Goal: Navigation & Orientation: Find specific page/section

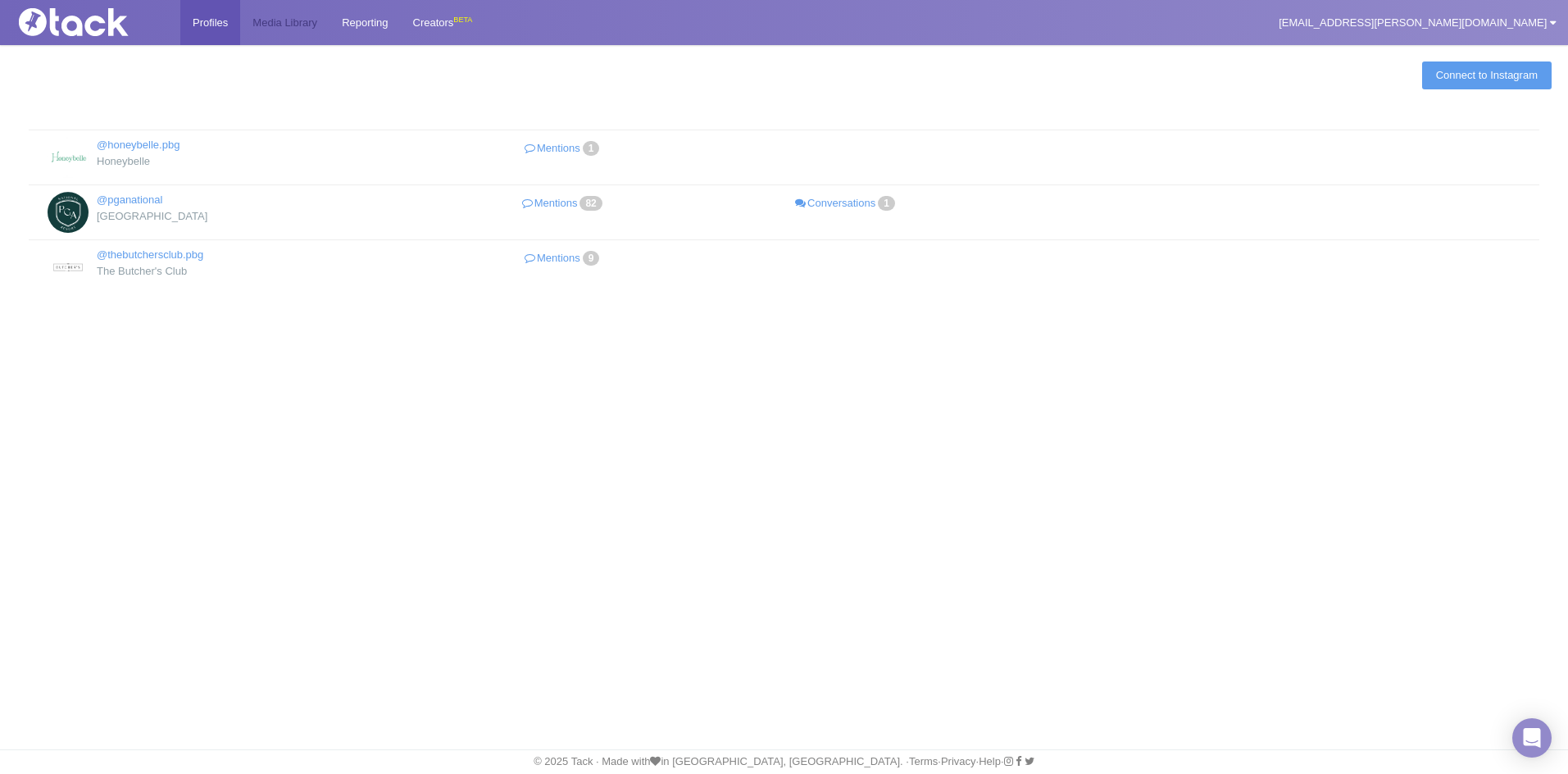
click at [292, 29] on link "Media Library" at bounding box center [285, 22] width 90 height 45
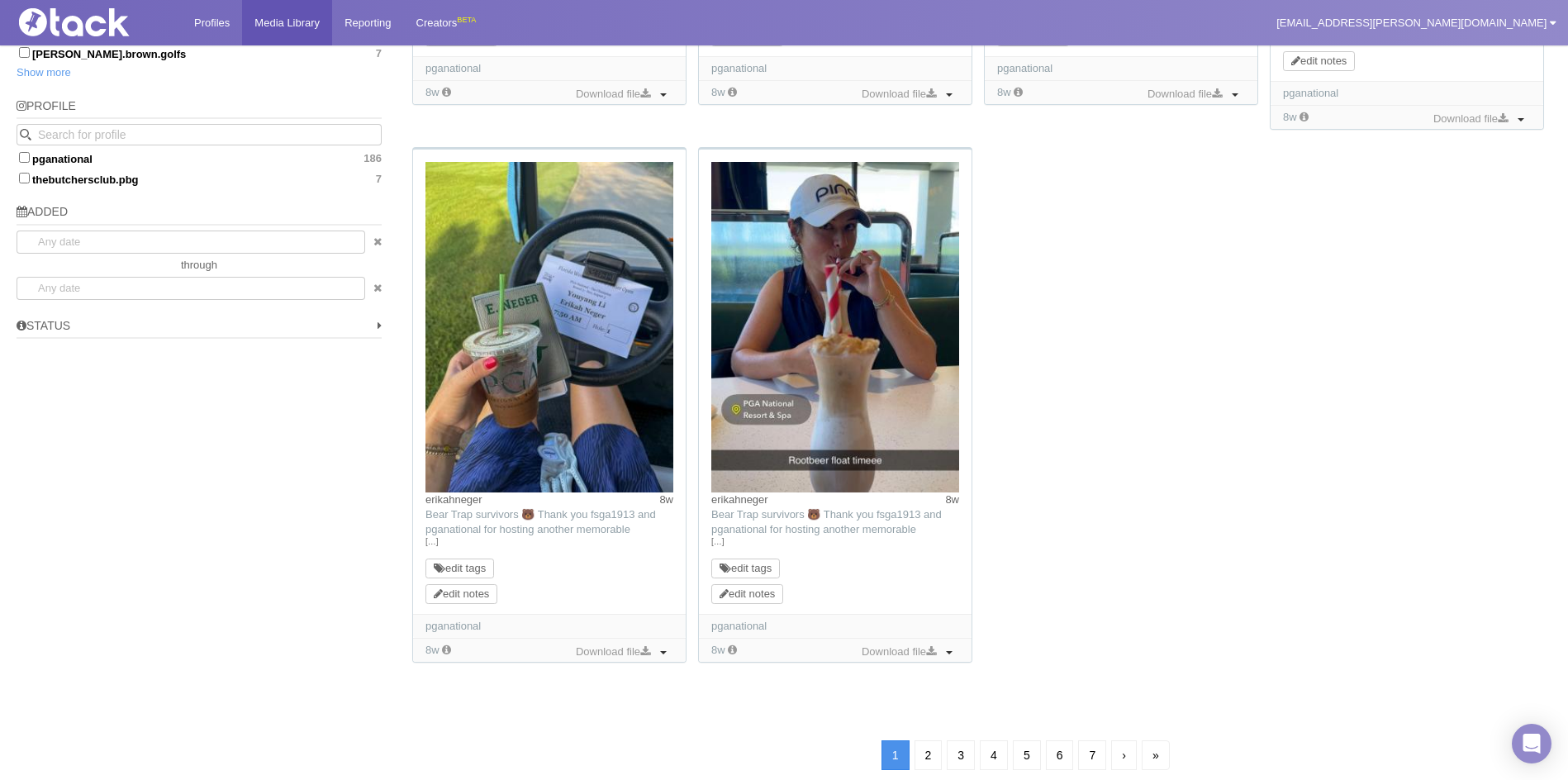
scroll to position [1156, 0]
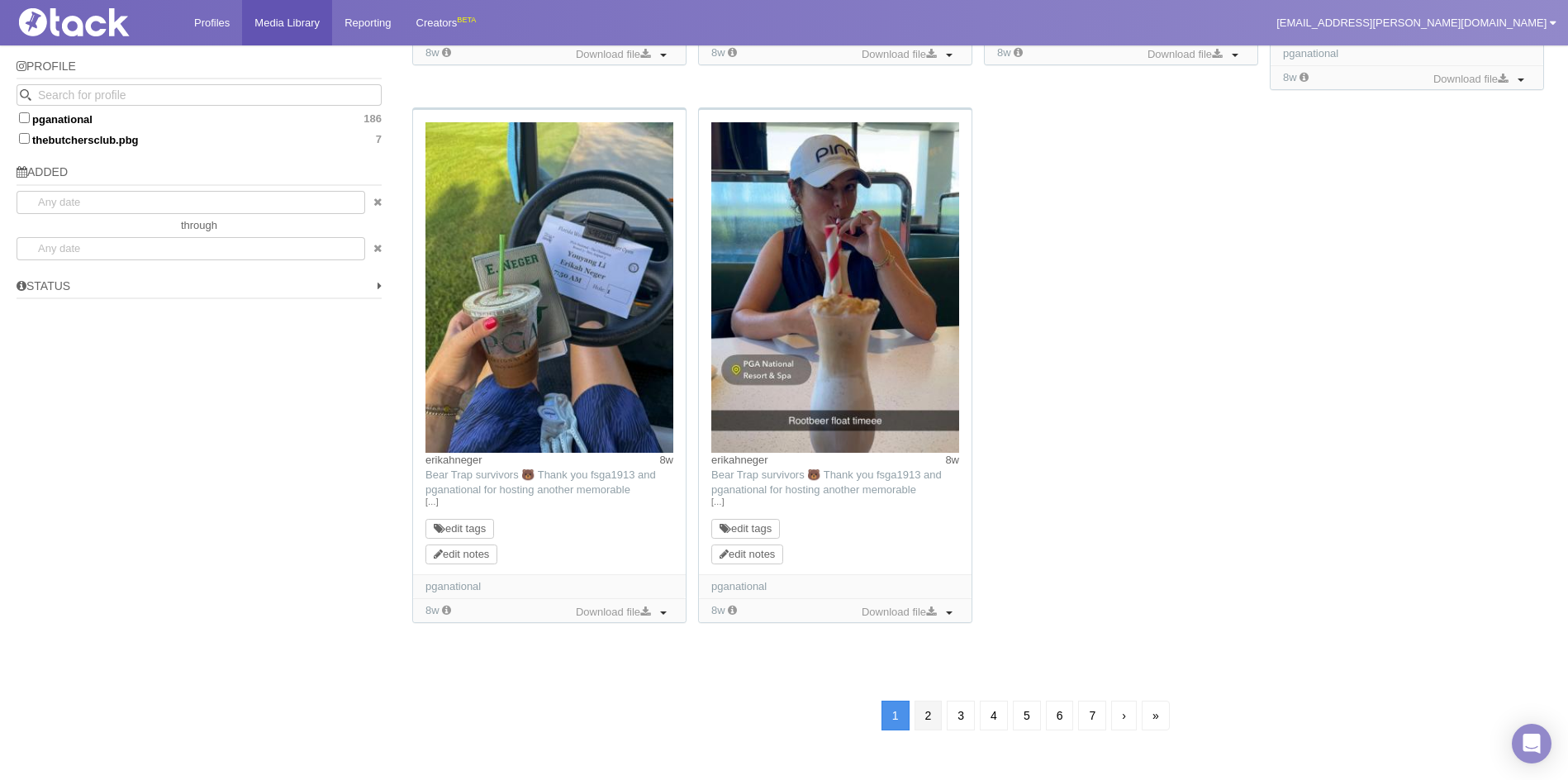
click at [936, 716] on link "2" at bounding box center [928, 715] width 28 height 30
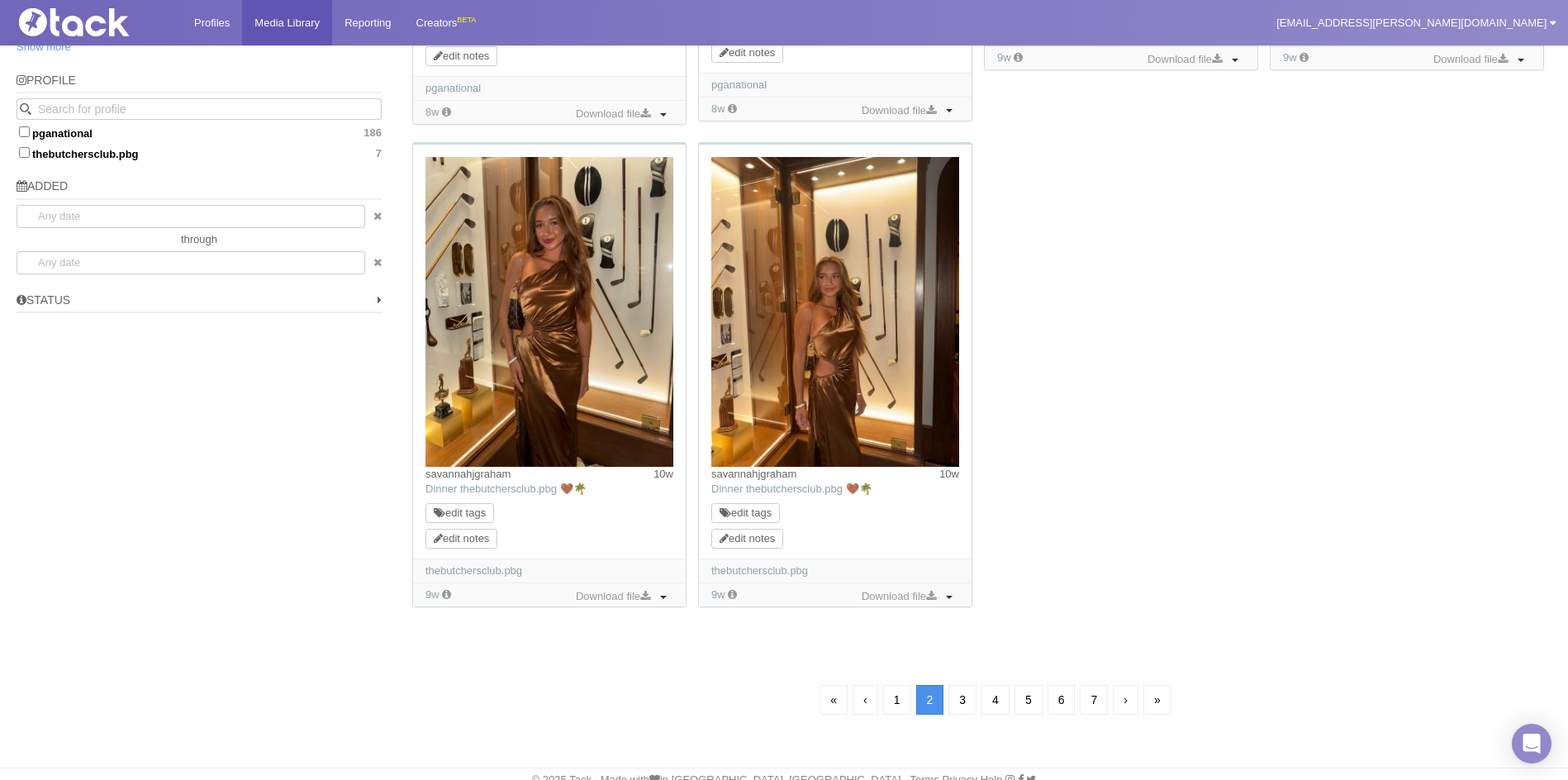
scroll to position [1155, 0]
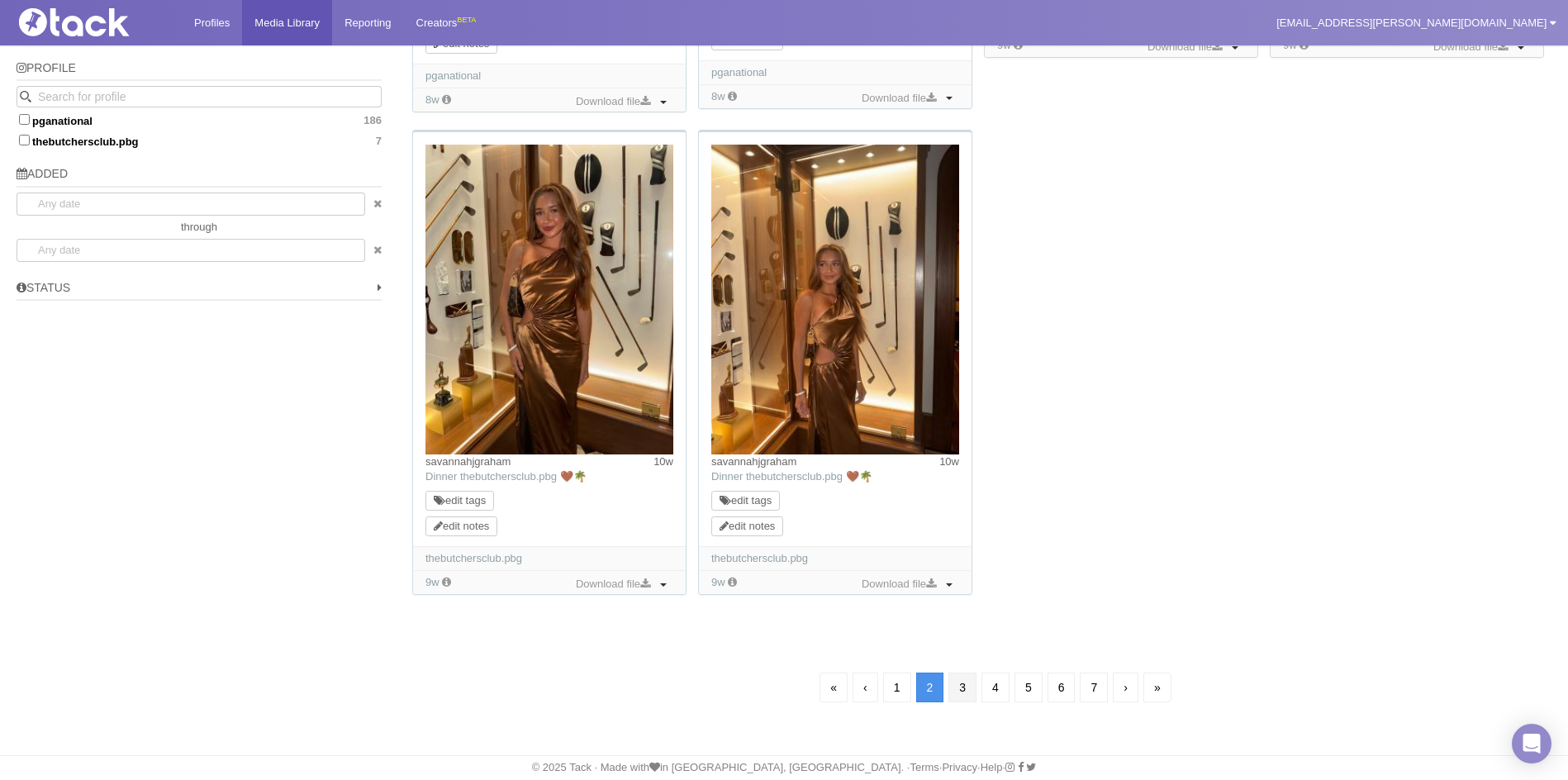
click at [960, 689] on link "3" at bounding box center [962, 687] width 28 height 30
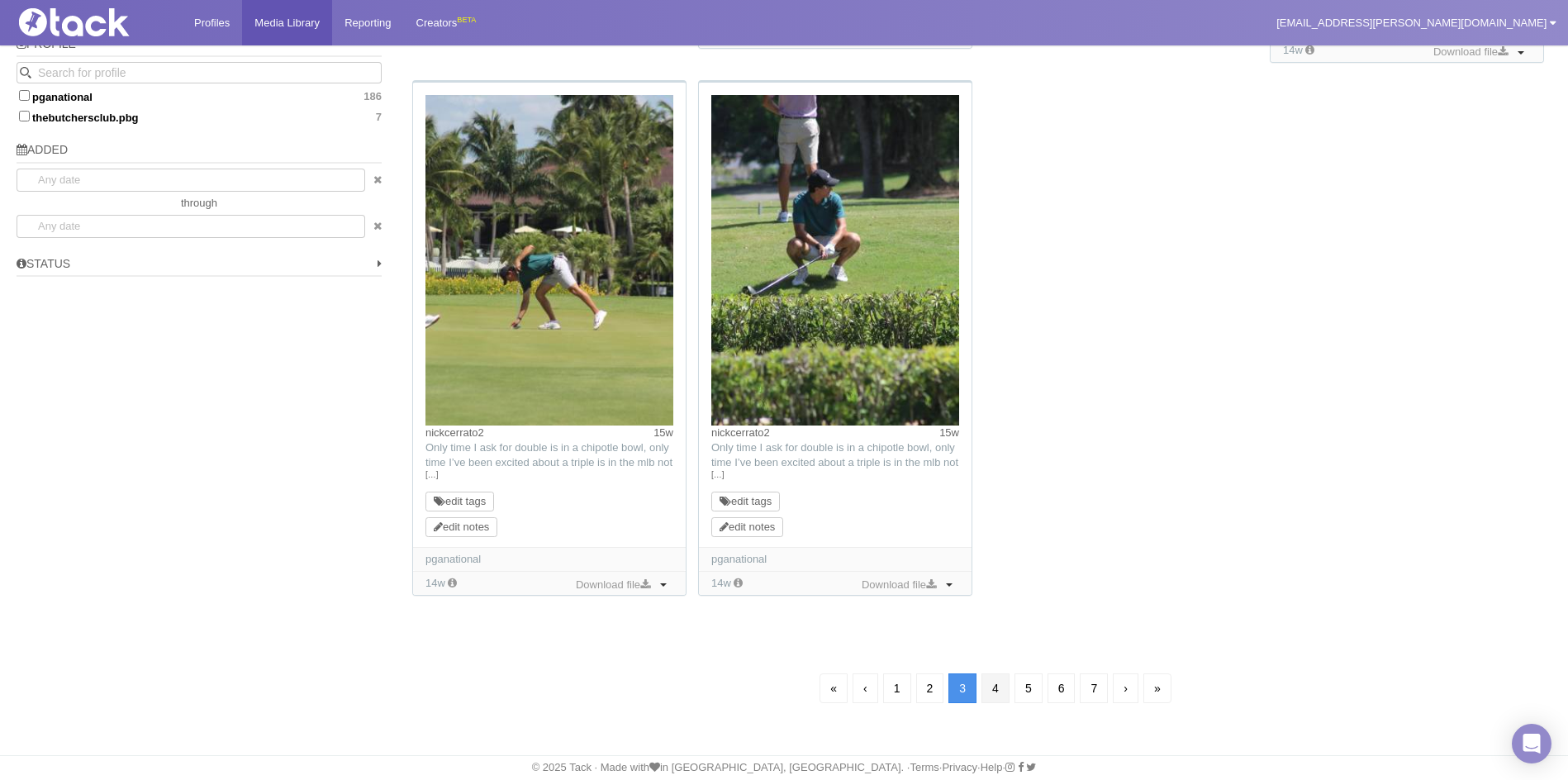
click at [997, 685] on link "4" at bounding box center [995, 688] width 28 height 30
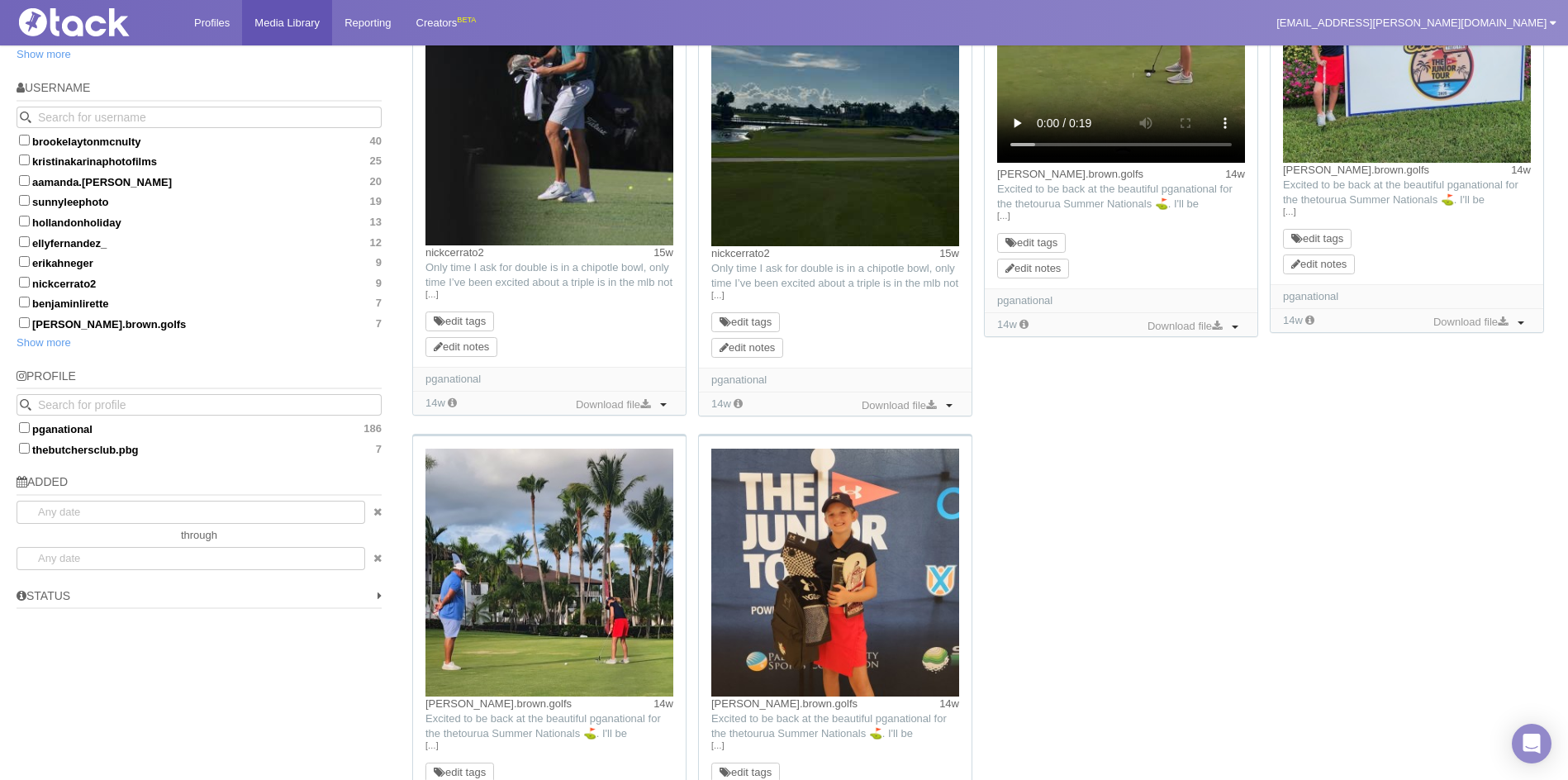
scroll to position [1118, 0]
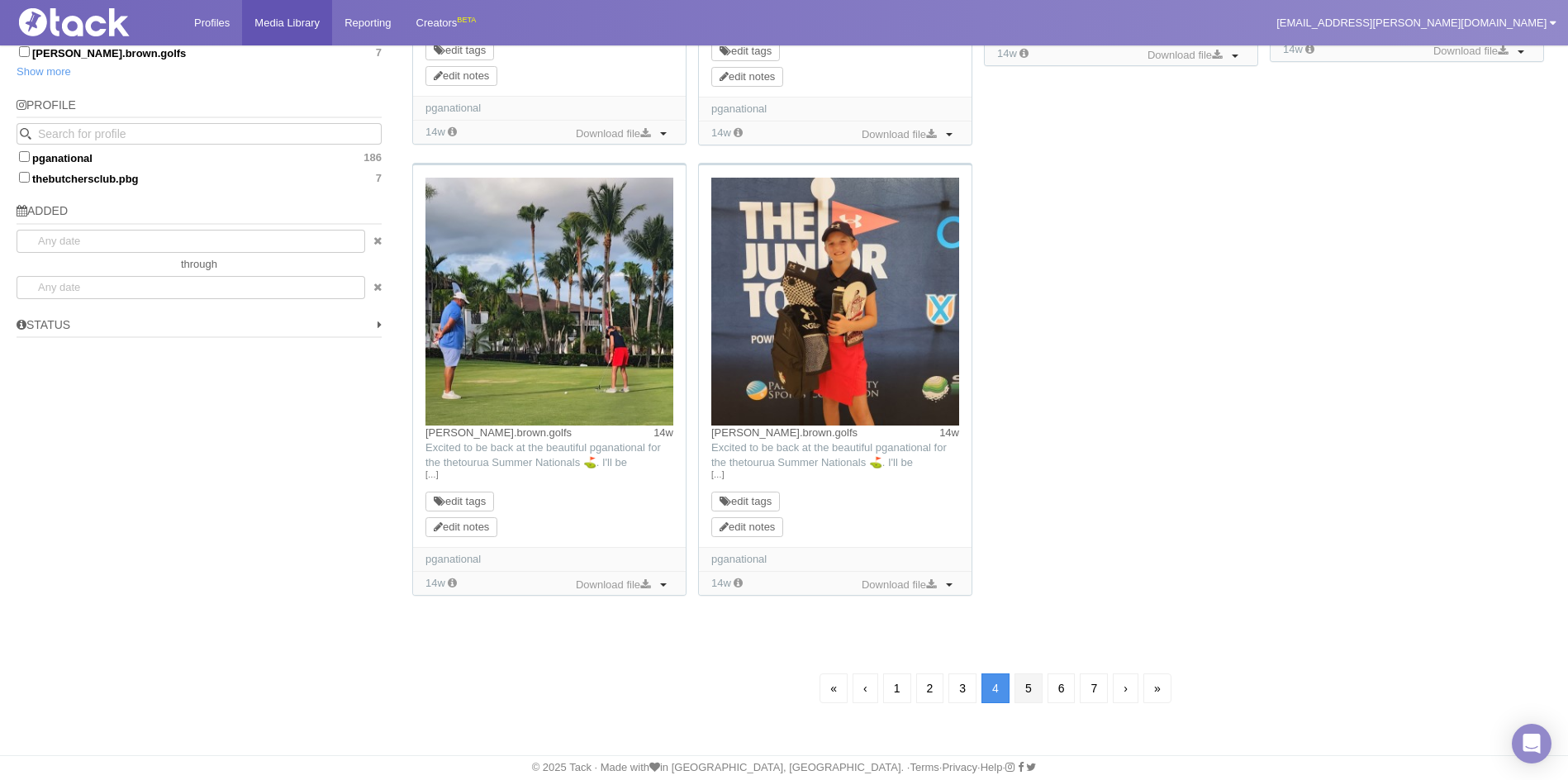
click at [1031, 676] on link "5" at bounding box center [1028, 688] width 28 height 30
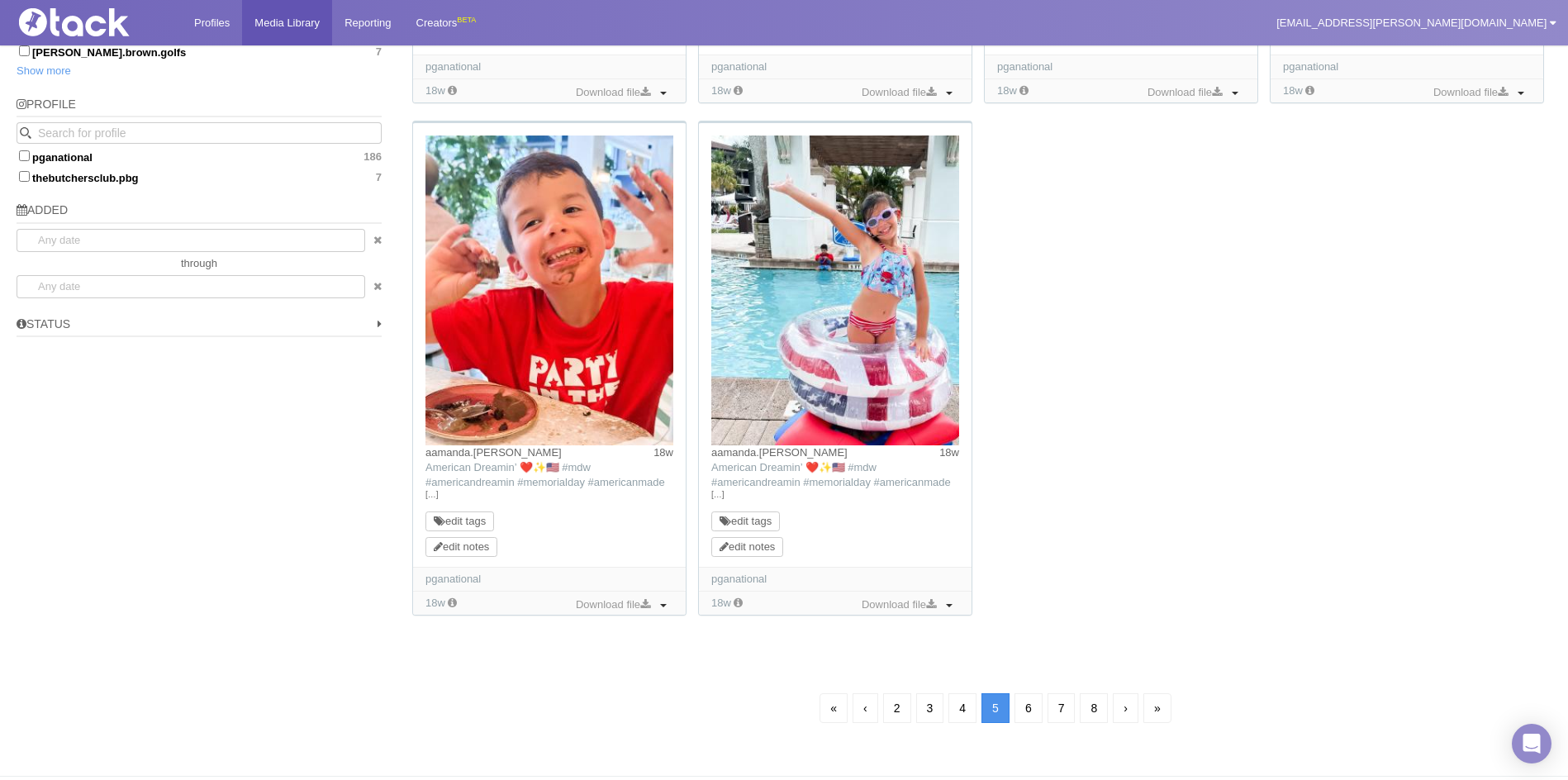
scroll to position [119, 0]
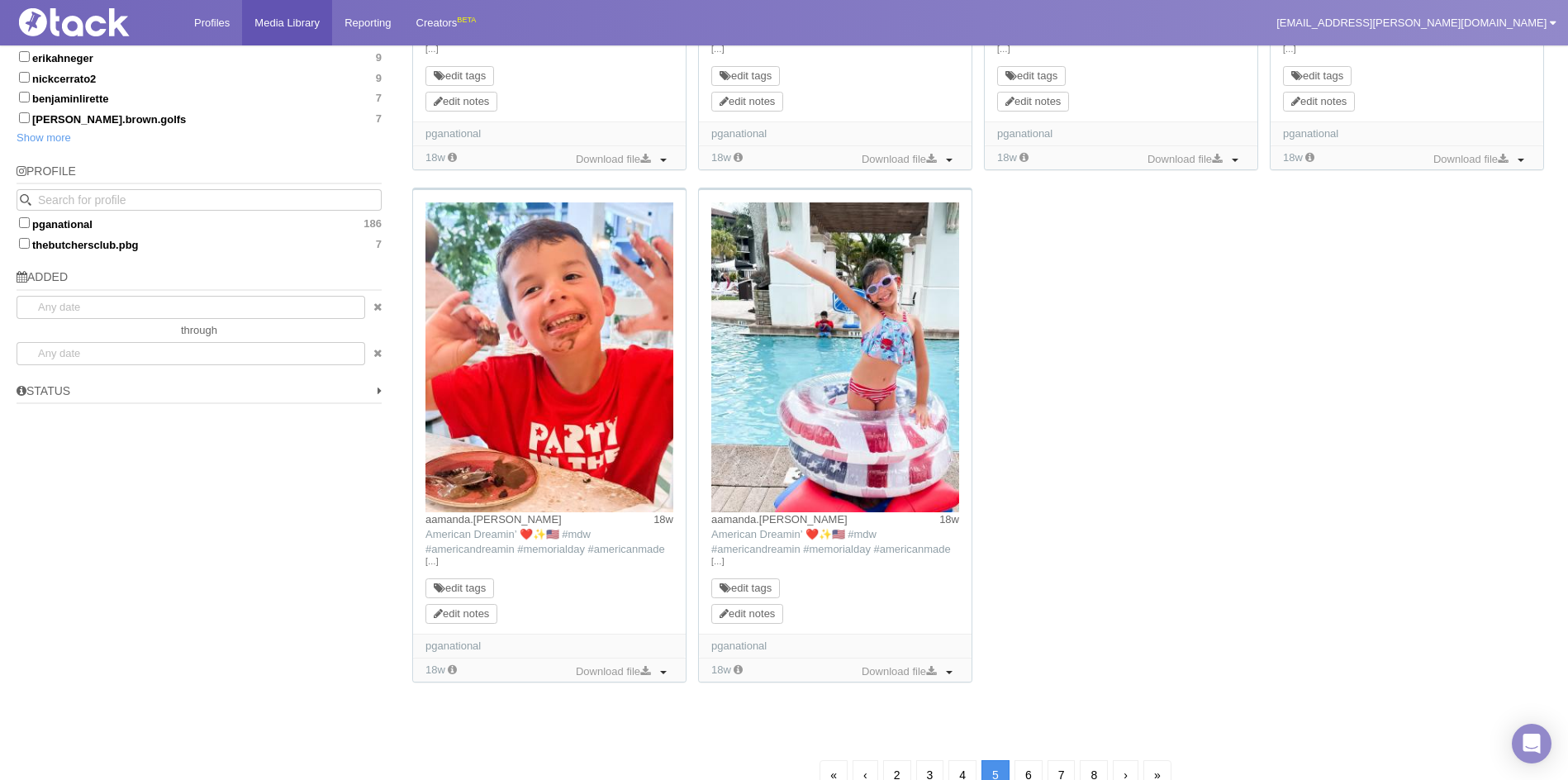
scroll to position [1140, 0]
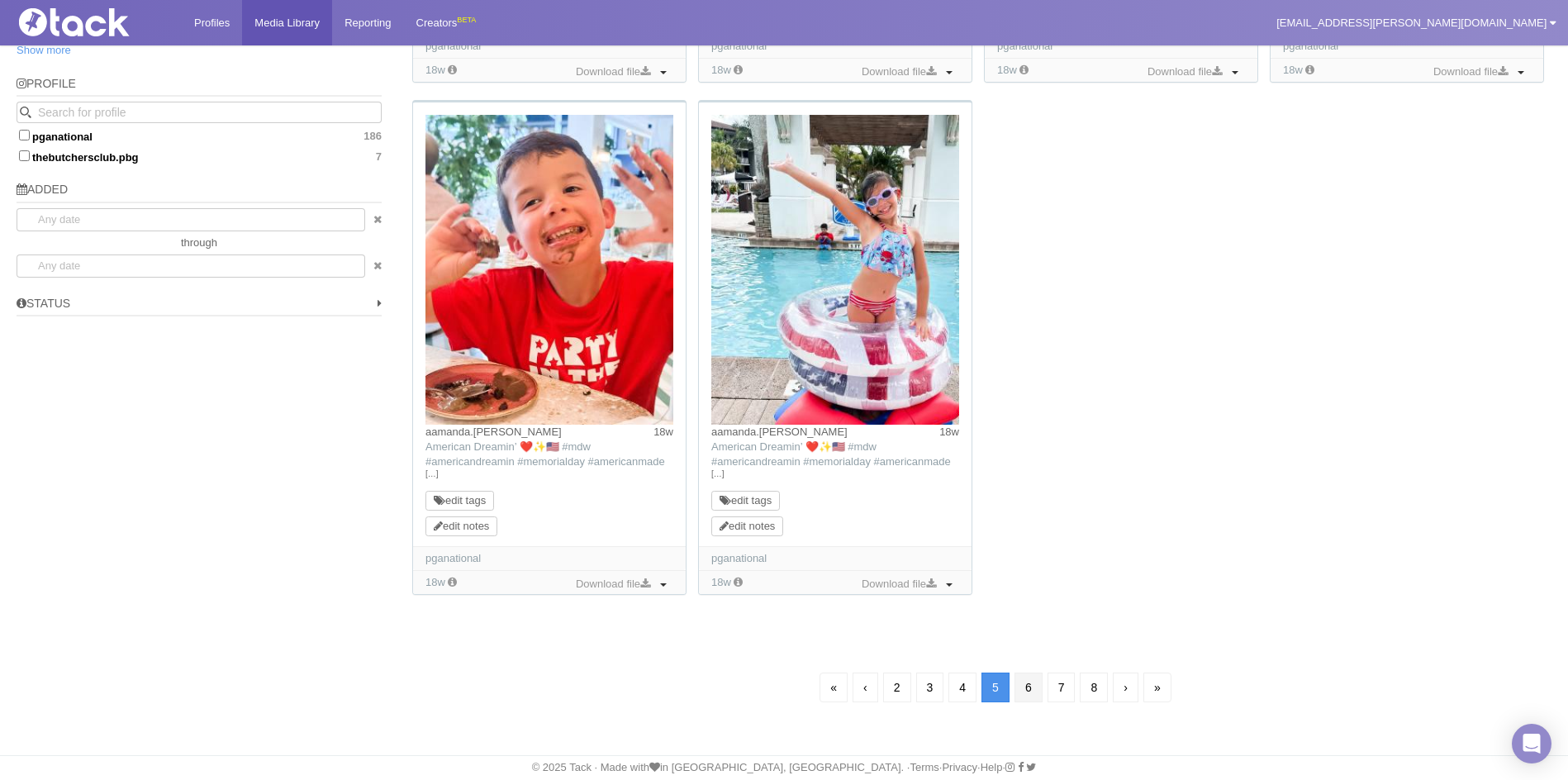
click at [1032, 674] on link "6" at bounding box center [1028, 687] width 28 height 30
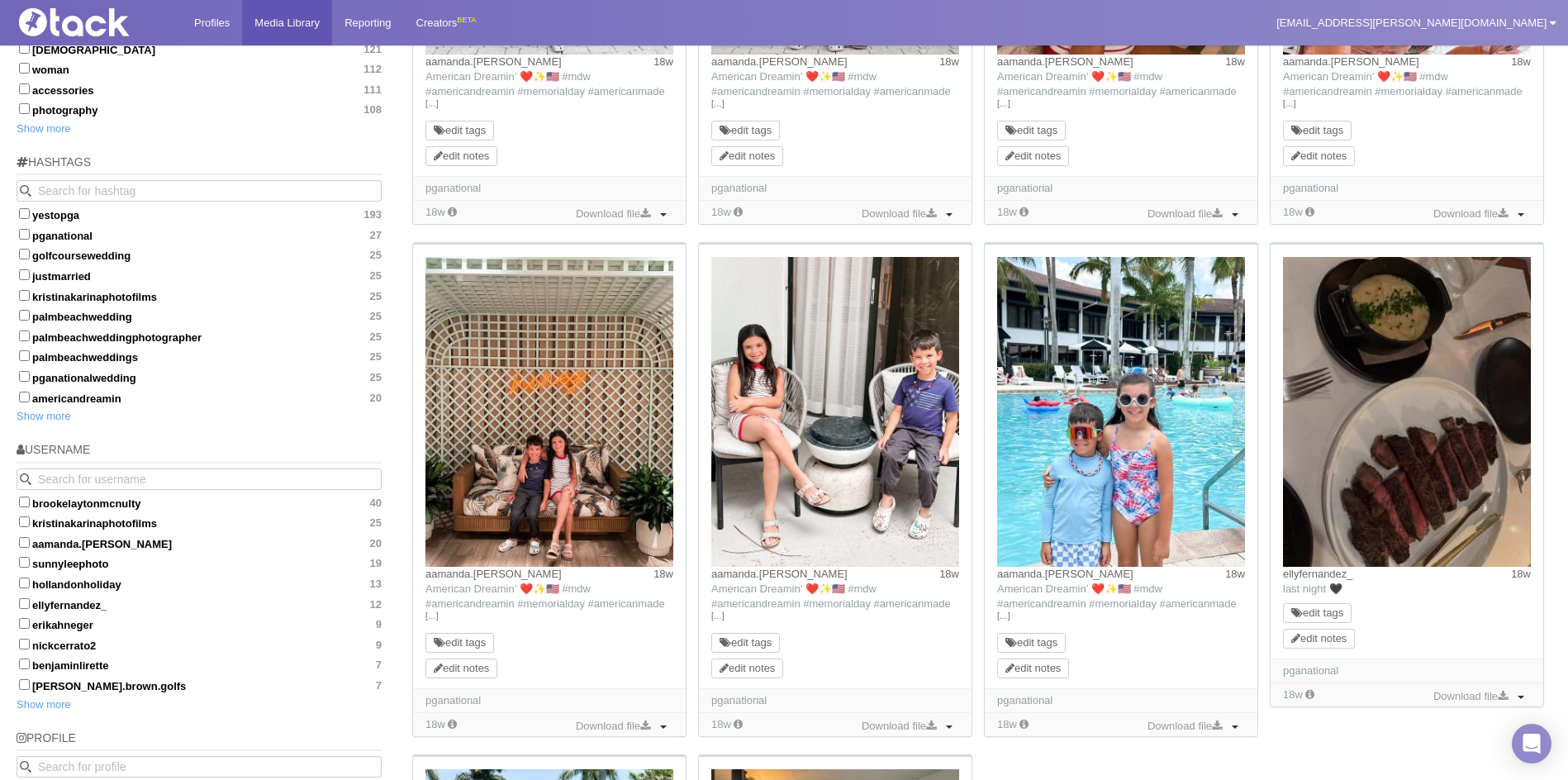
scroll to position [532, 0]
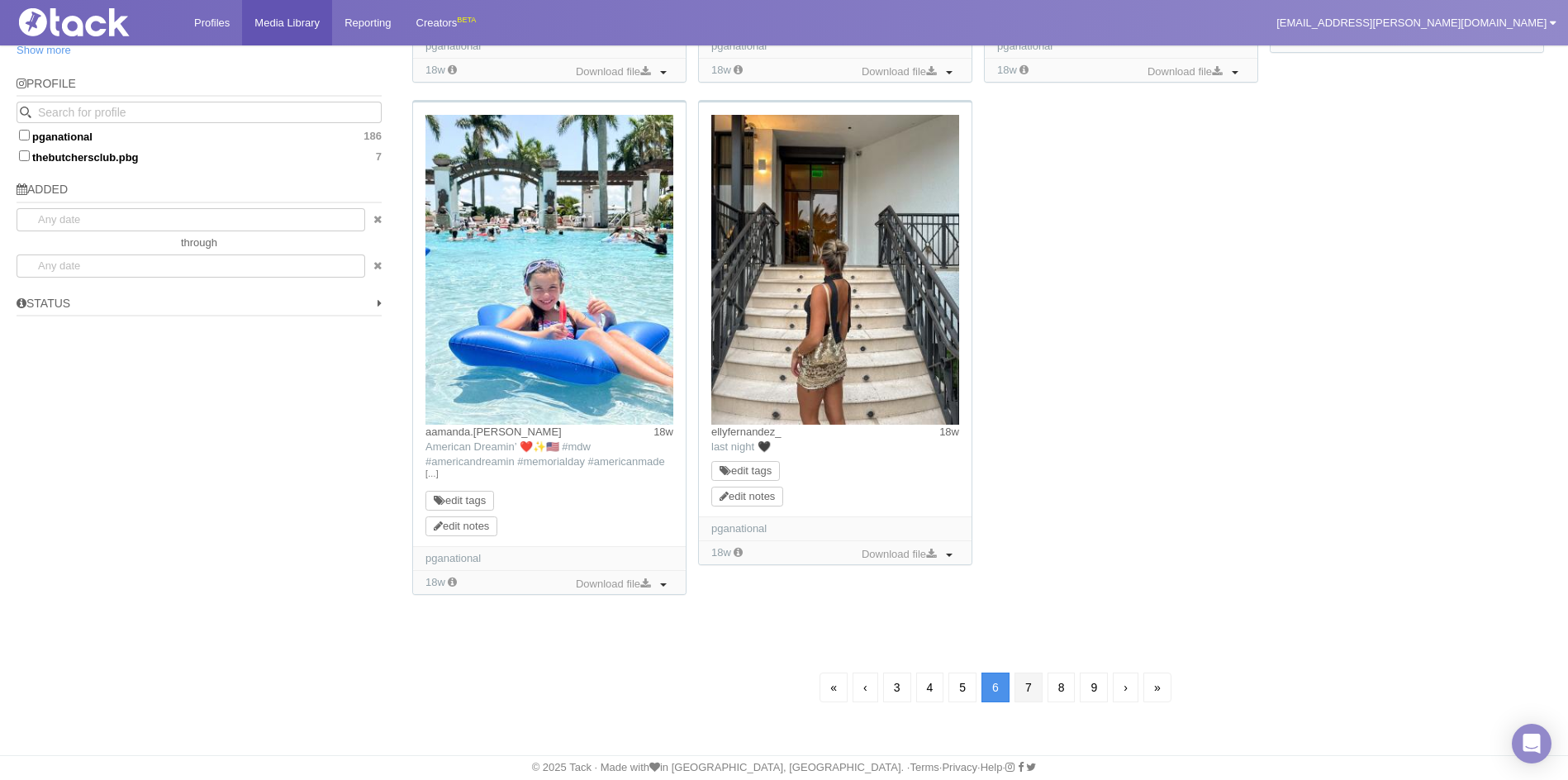
click at [1031, 682] on link "7" at bounding box center [1028, 687] width 28 height 30
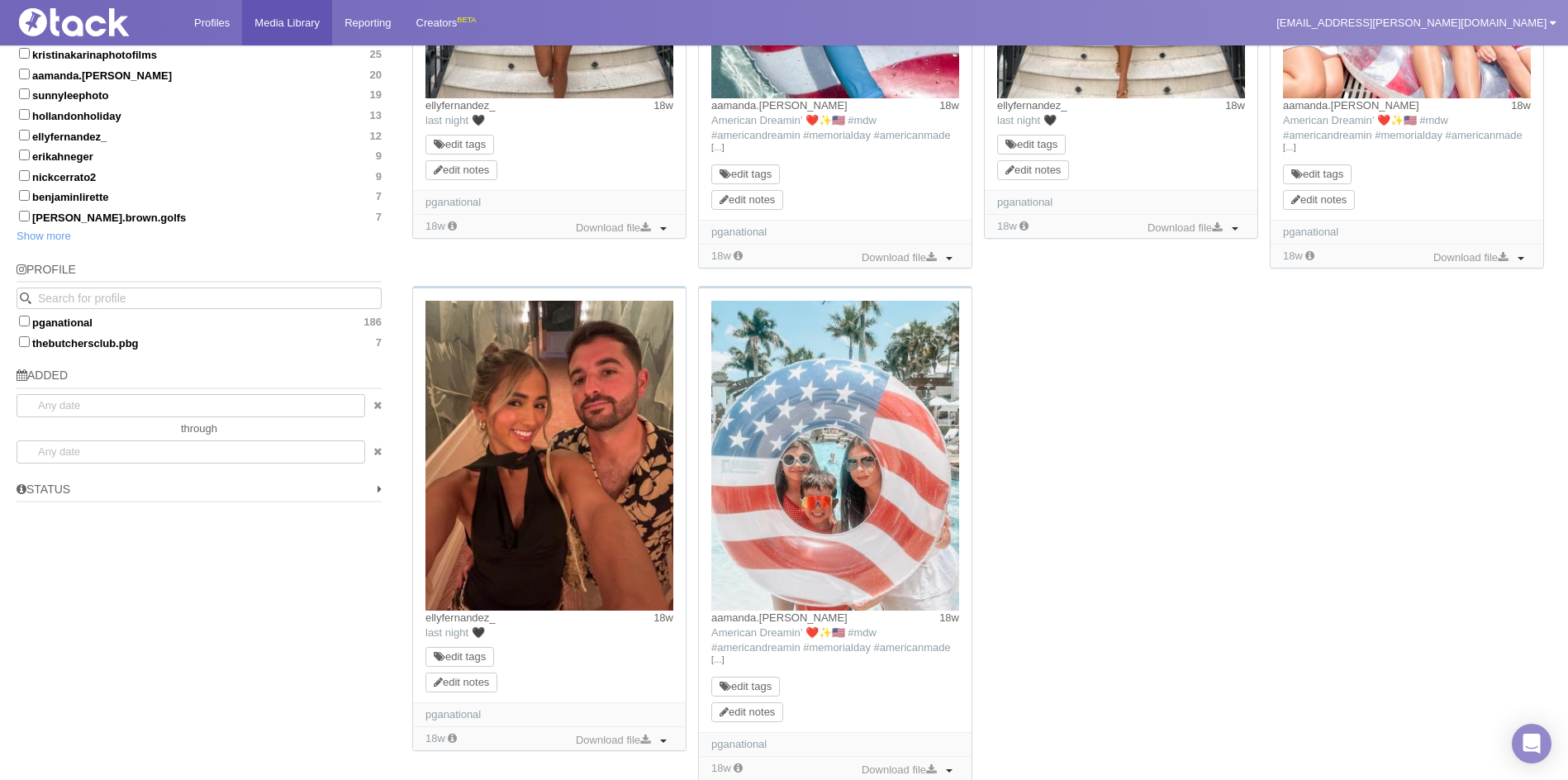
scroll to position [1140, 0]
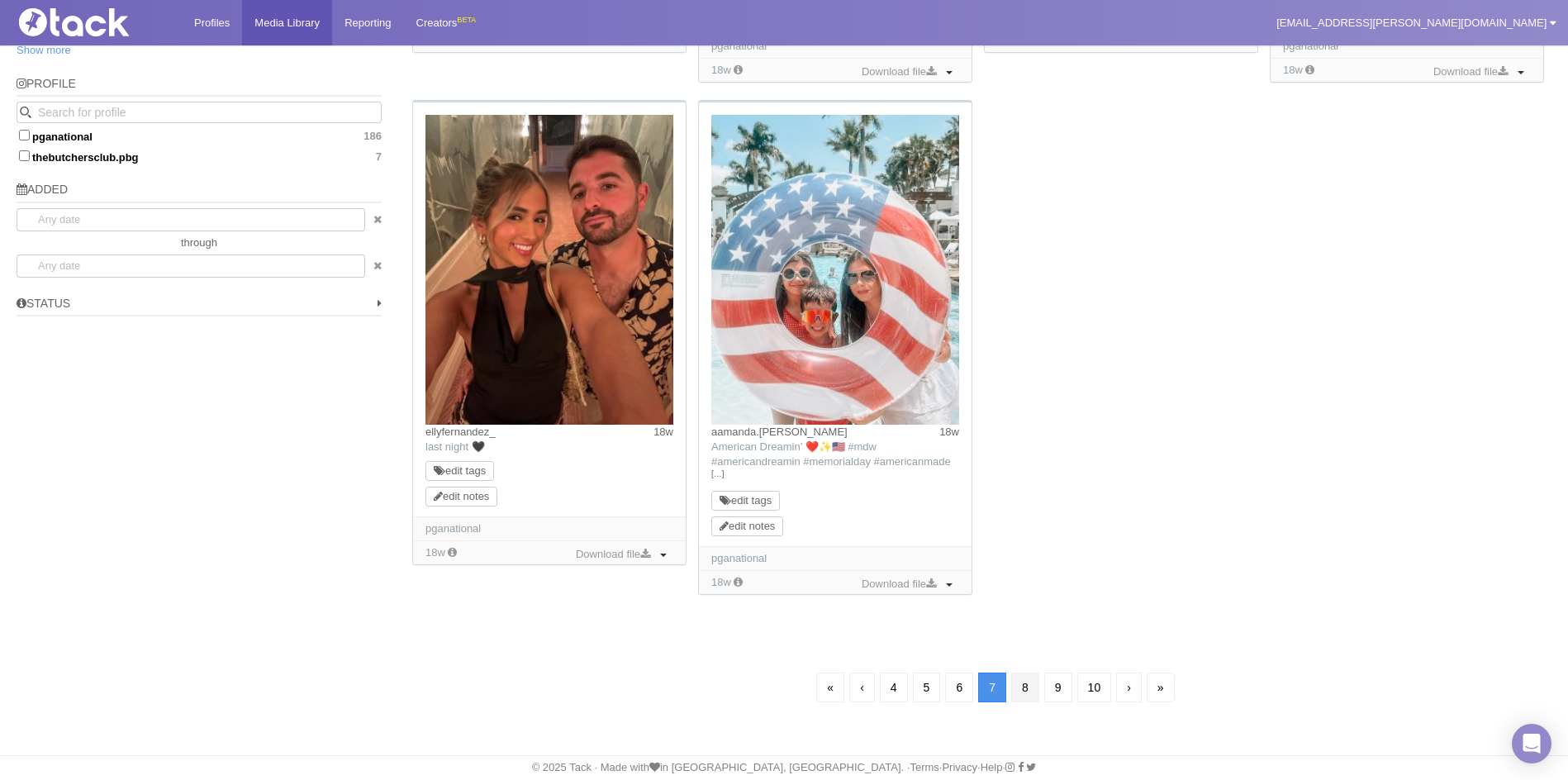
click at [1025, 686] on link "8" at bounding box center [1025, 687] width 28 height 30
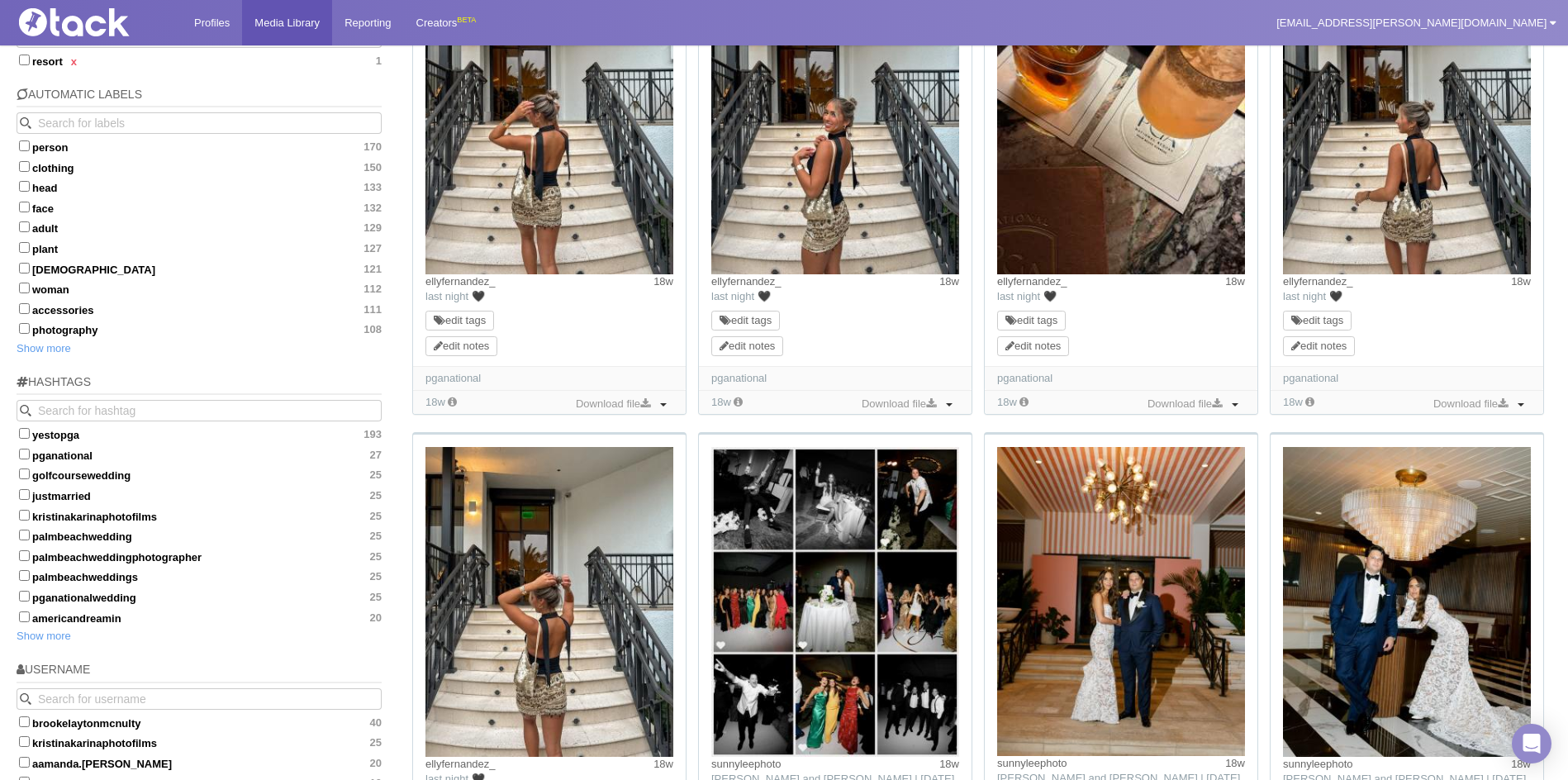
scroll to position [450, 0]
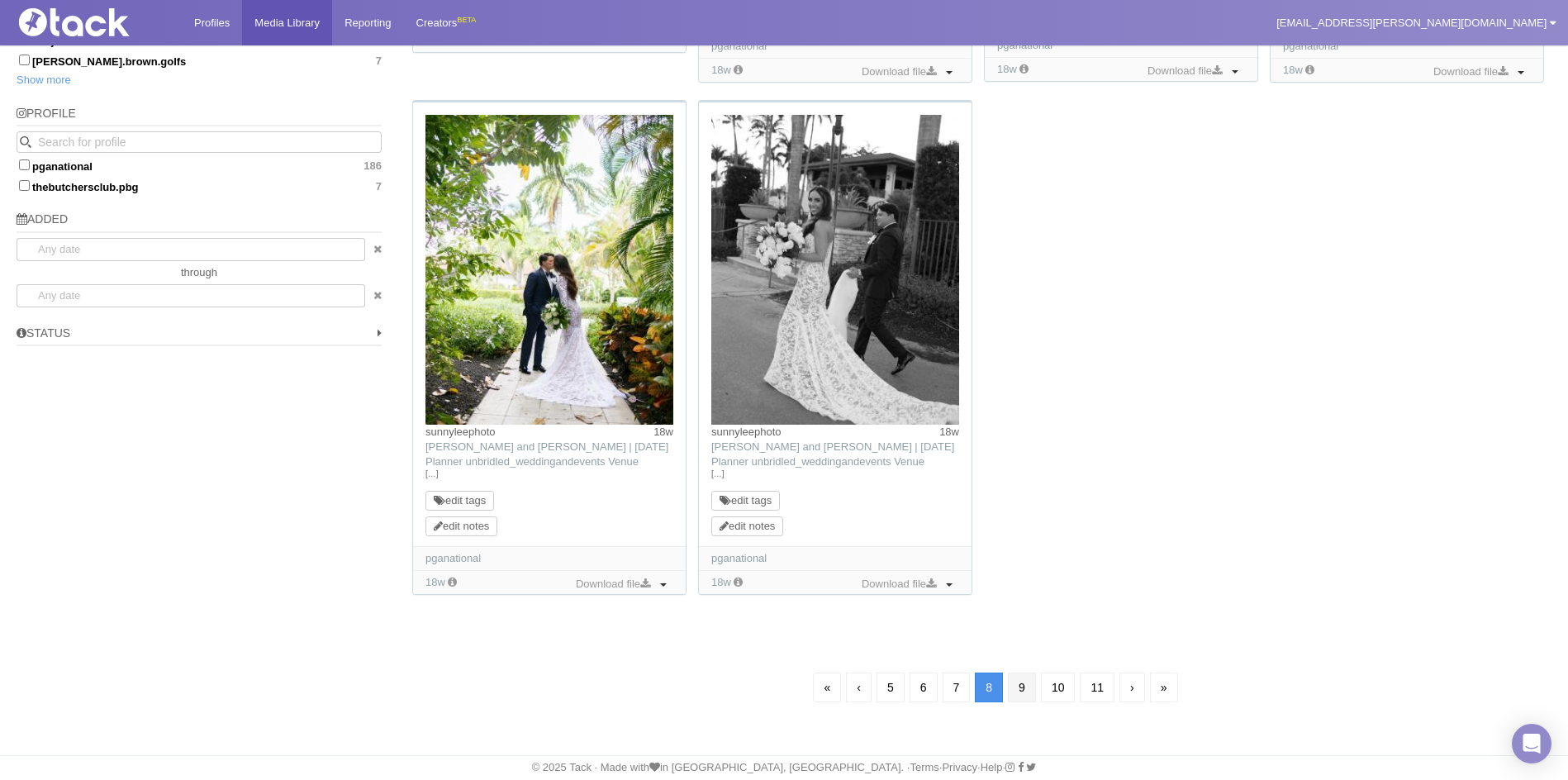
click at [1019, 694] on link "9" at bounding box center [1021, 687] width 28 height 30
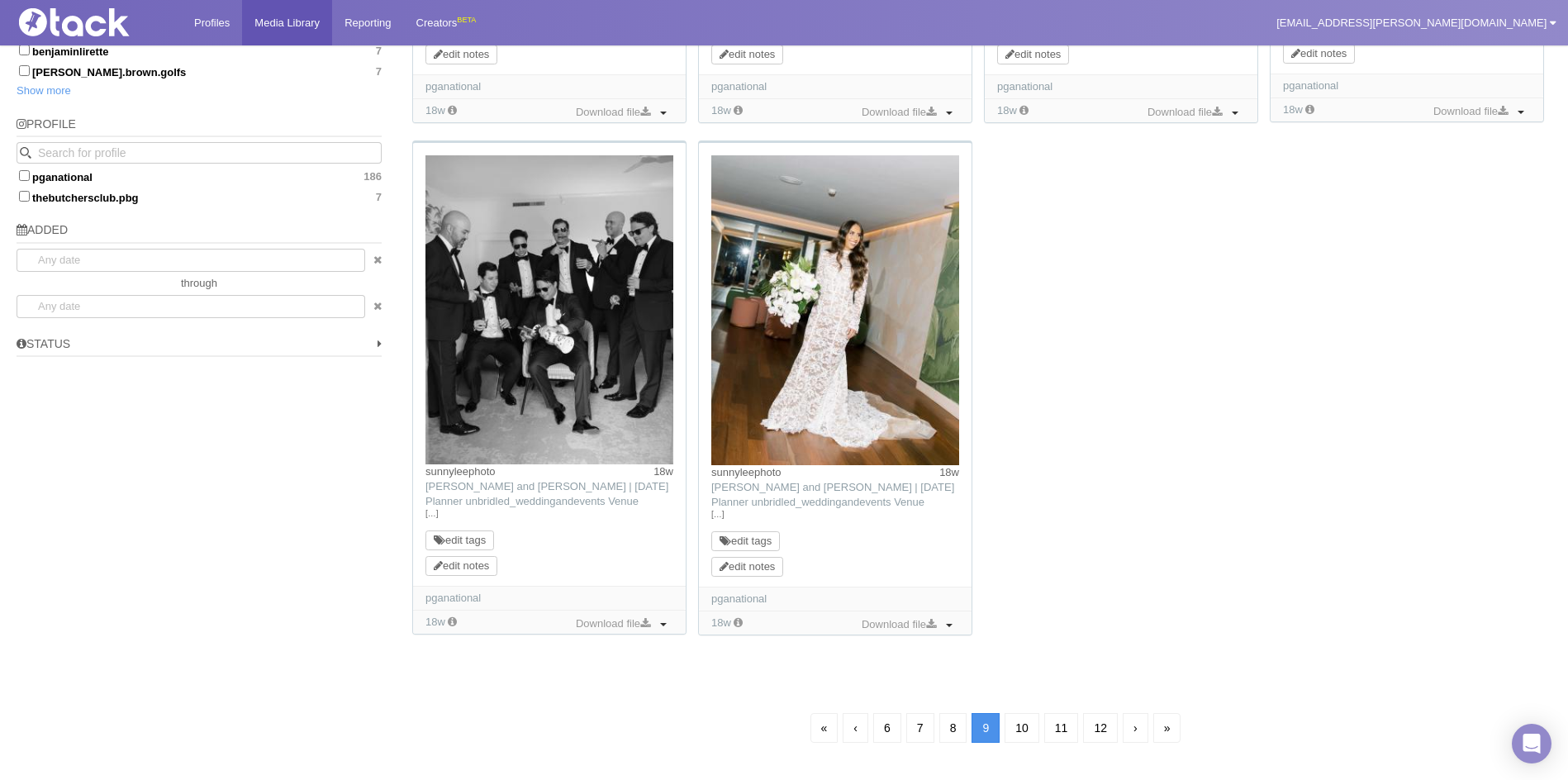
scroll to position [1110, 0]
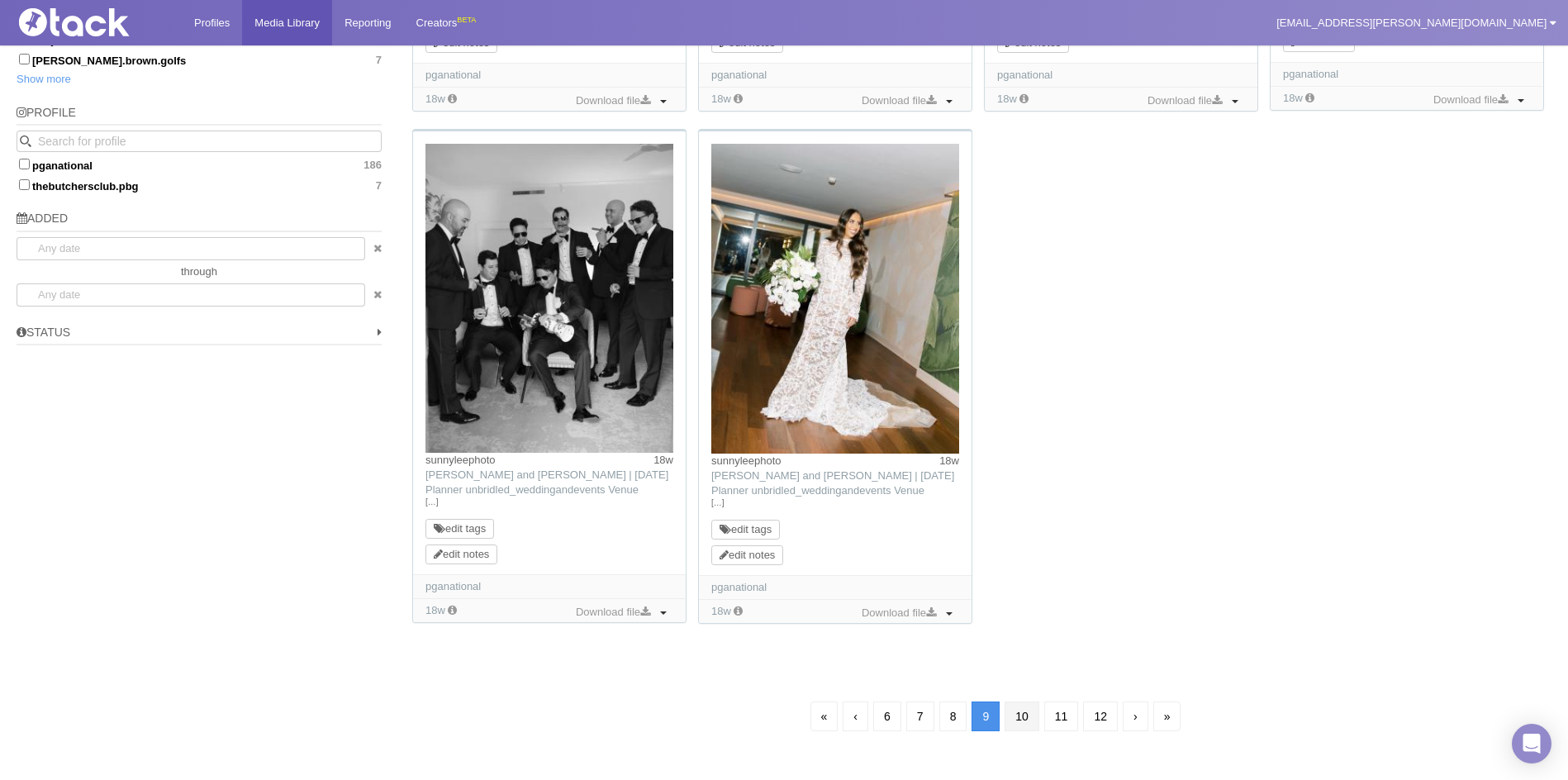
click at [1021, 715] on link "10" at bounding box center [1021, 715] width 35 height 30
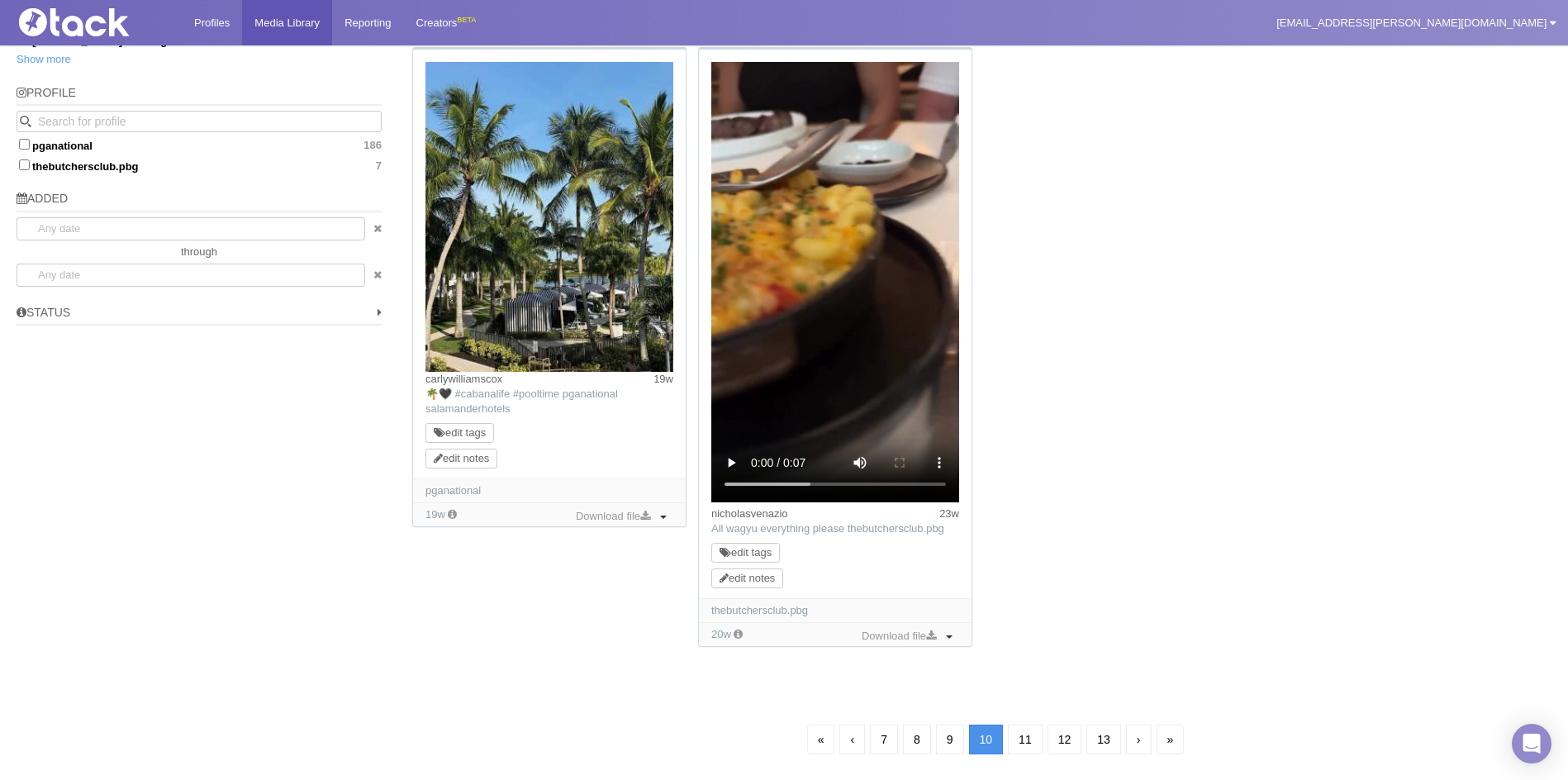
scroll to position [1196, 0]
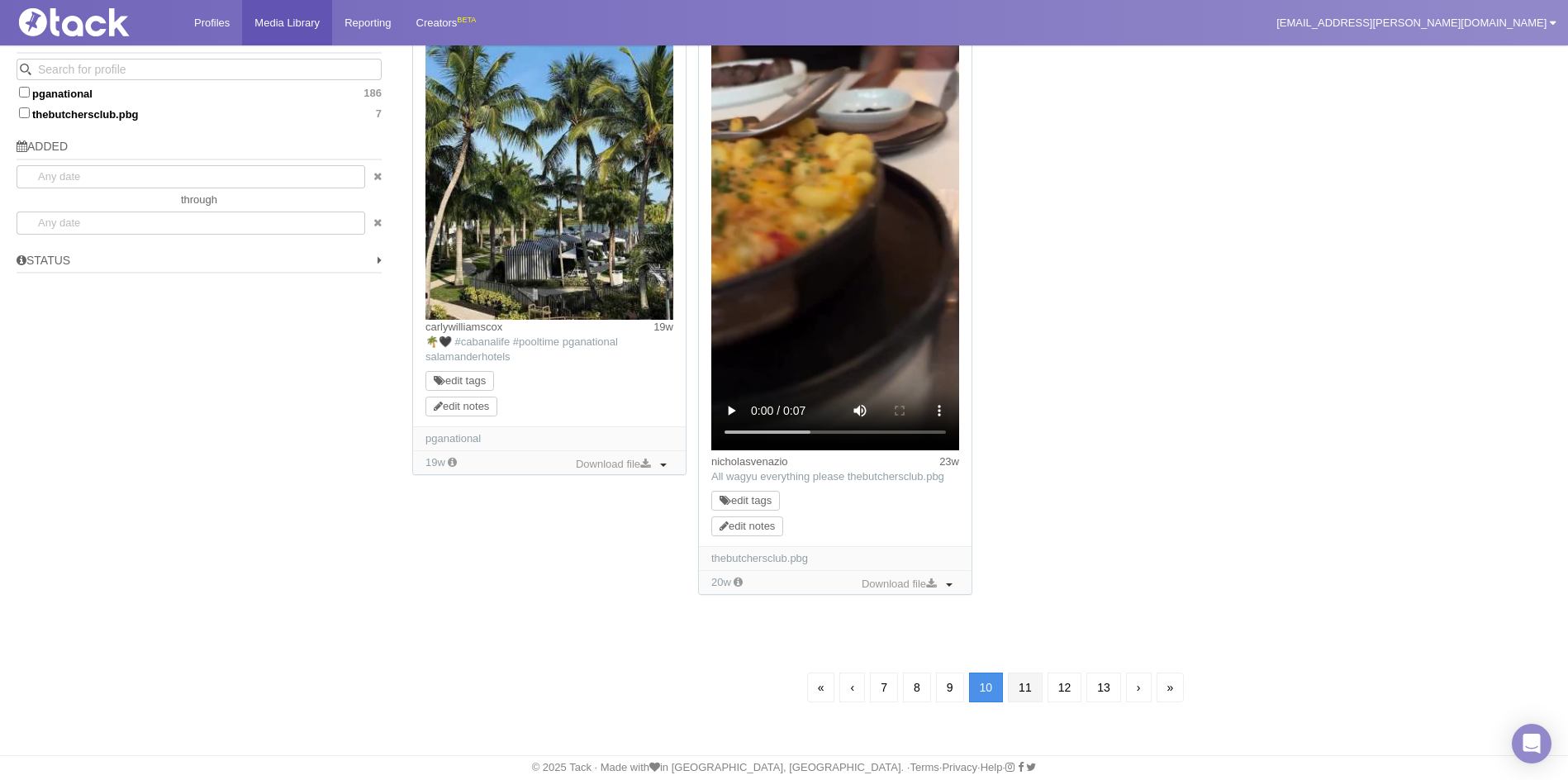
click at [1025, 681] on link "11" at bounding box center [1025, 687] width 35 height 30
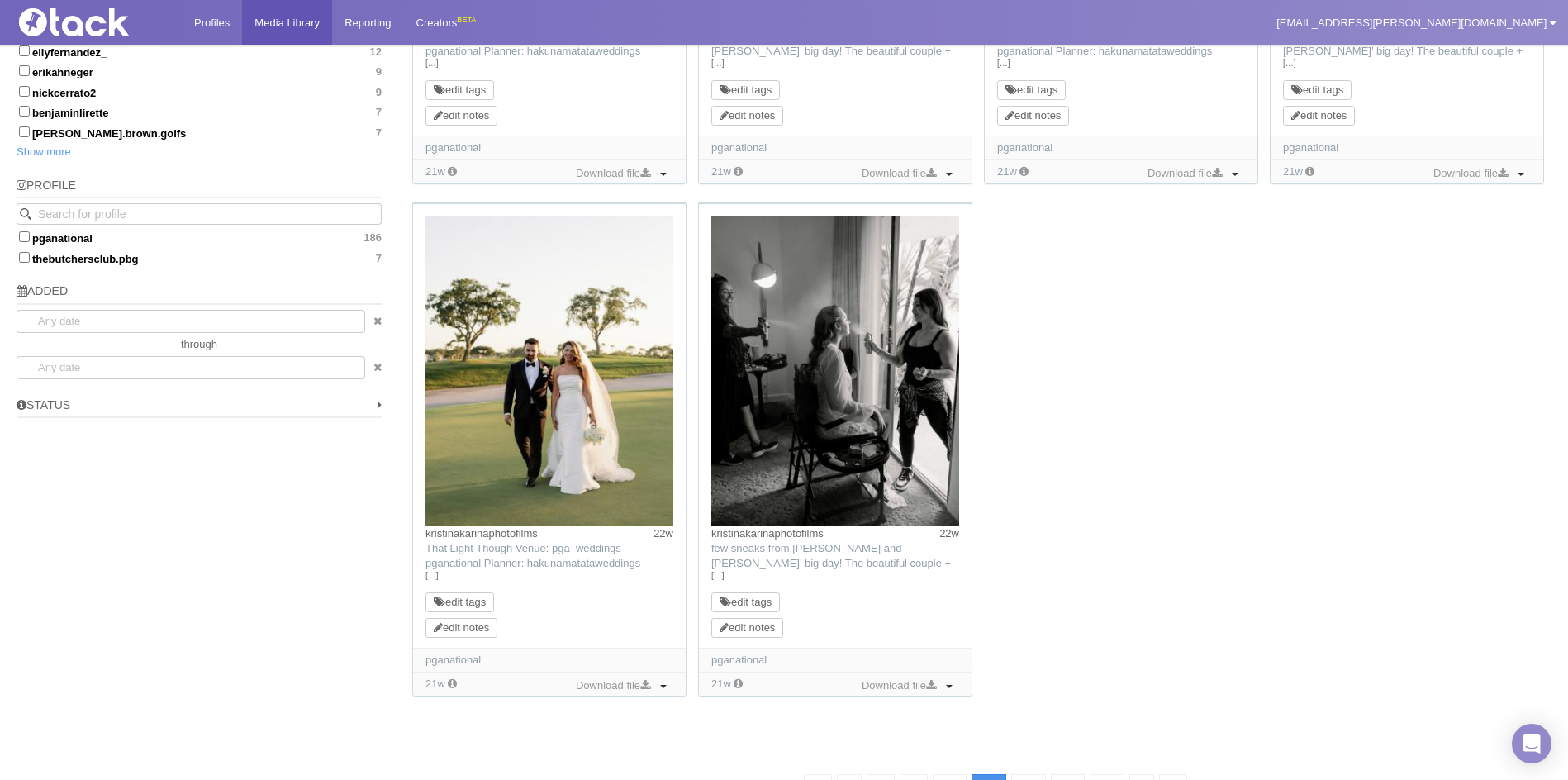
scroll to position [1074, 0]
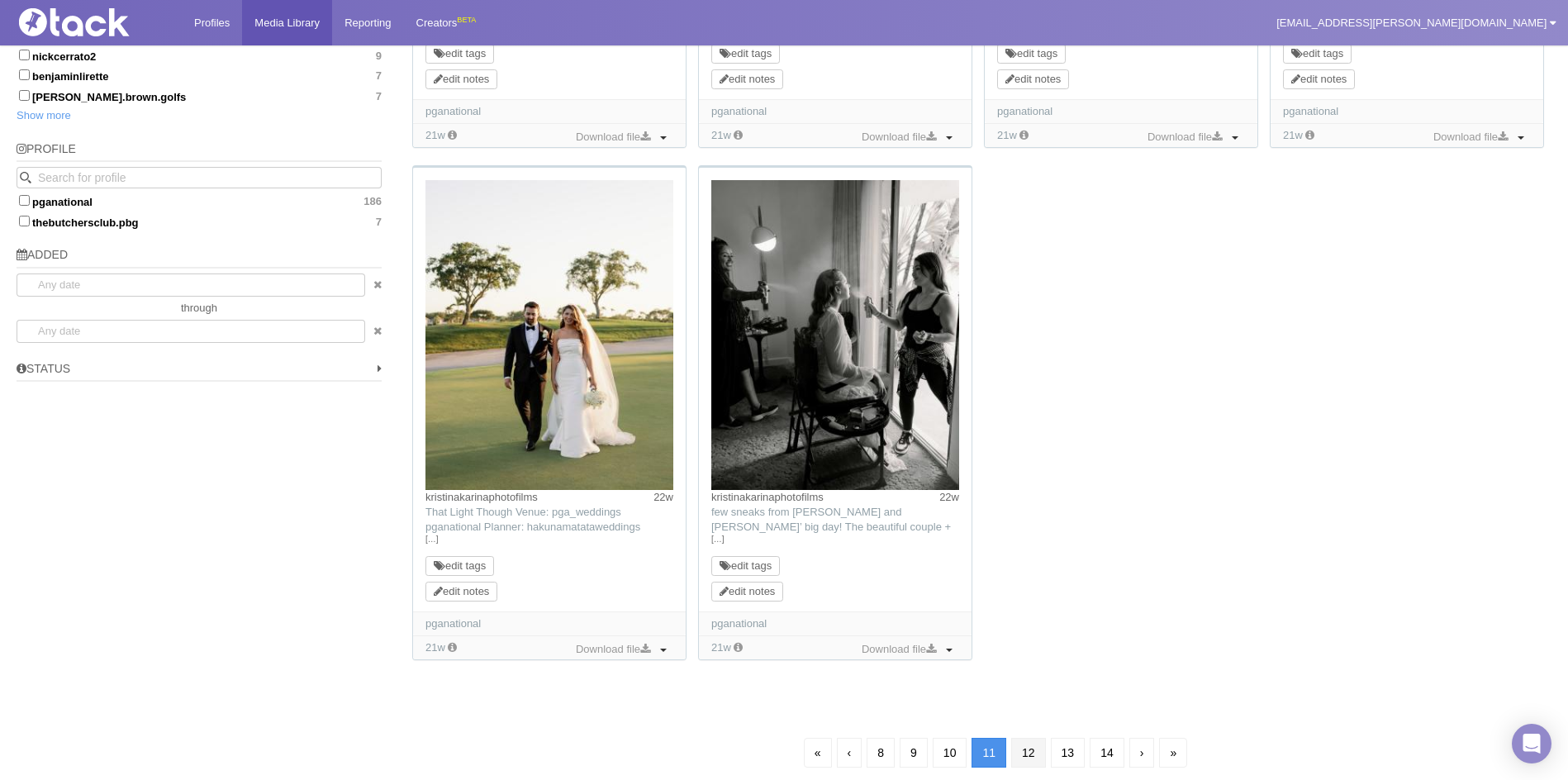
click at [1037, 752] on link "12" at bounding box center [1028, 752] width 35 height 30
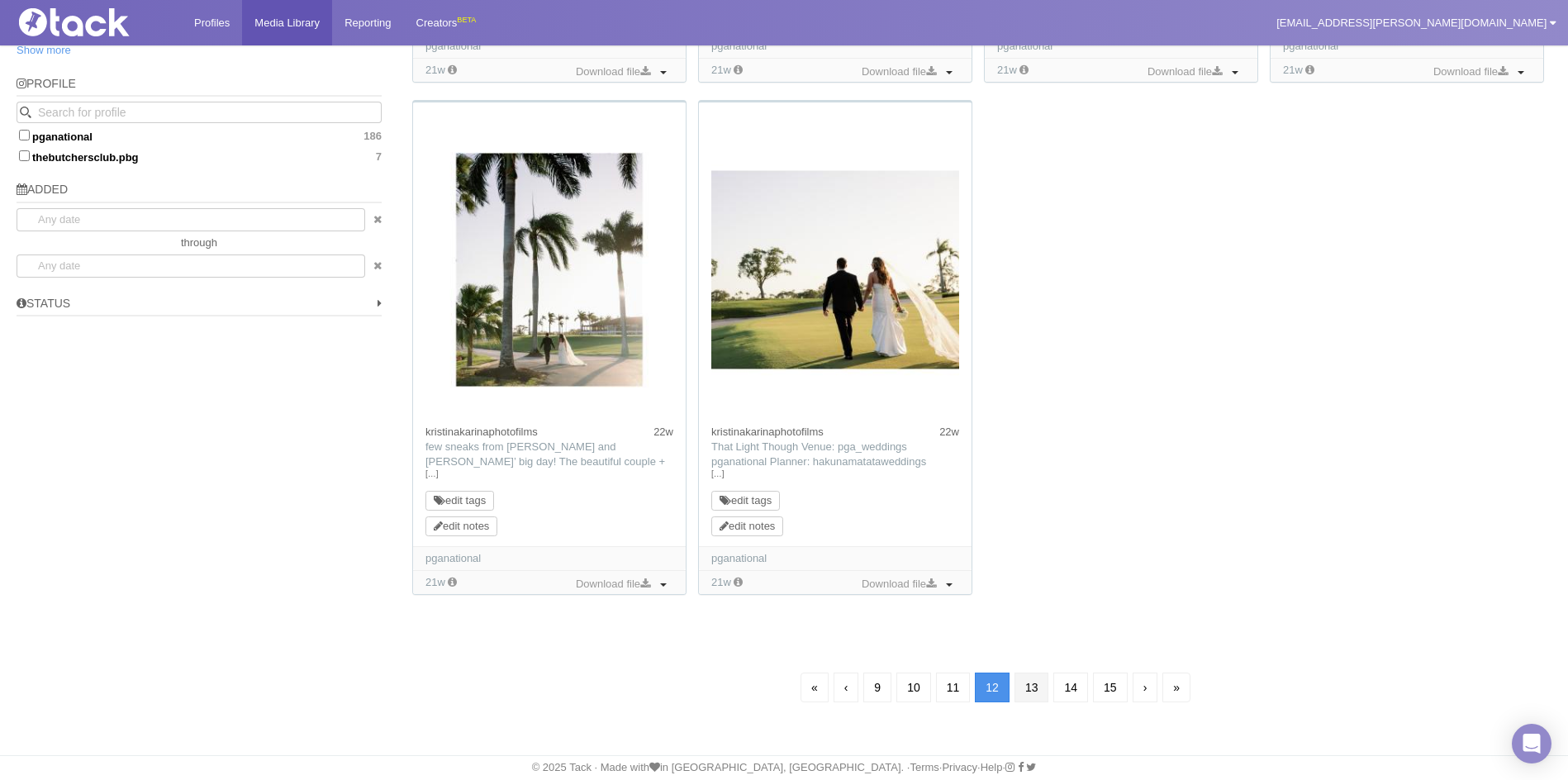
click at [1031, 684] on link "13" at bounding box center [1031, 687] width 35 height 30
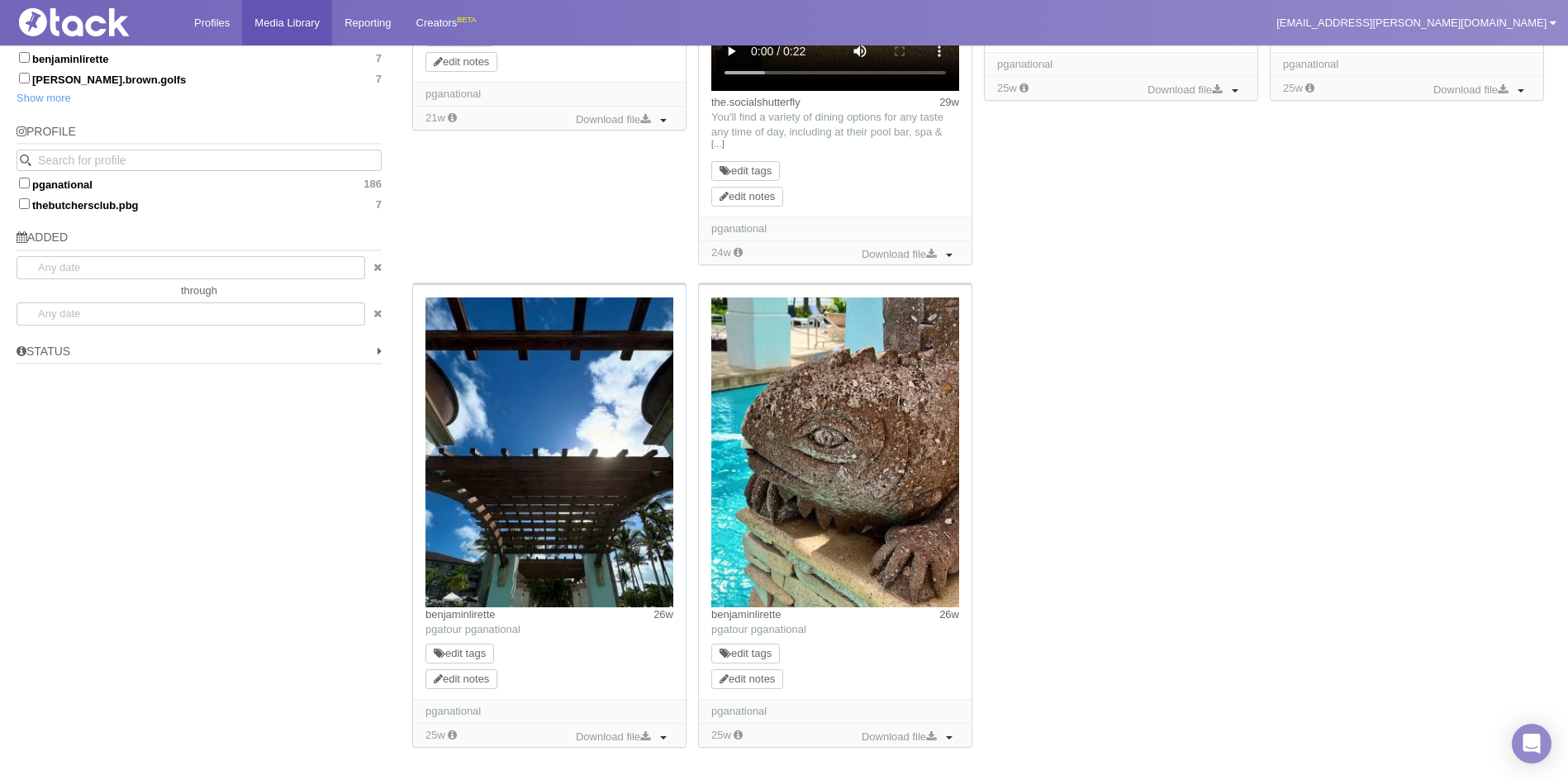
scroll to position [1193, 0]
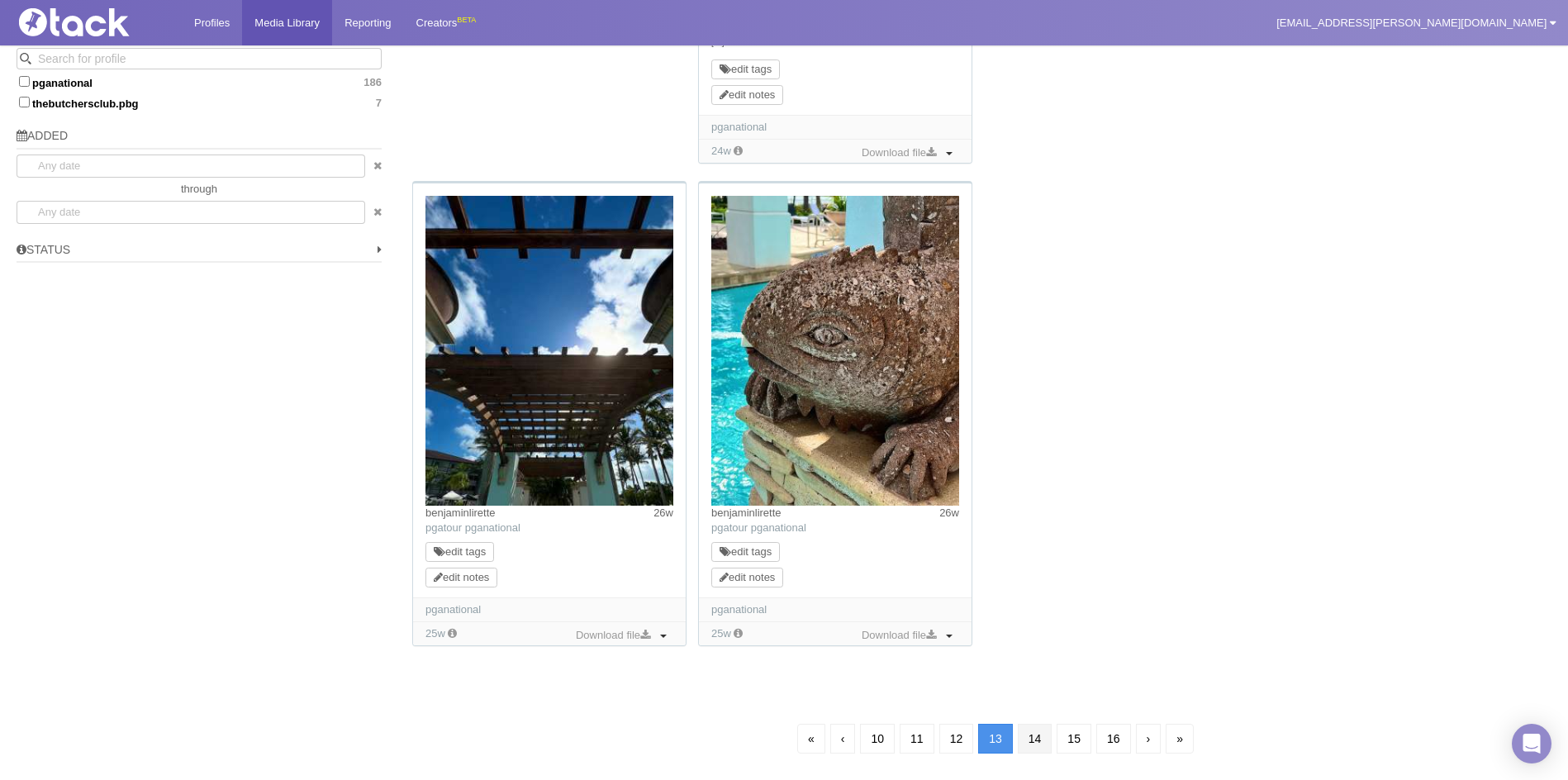
click at [1038, 736] on link "14" at bounding box center [1035, 738] width 35 height 30
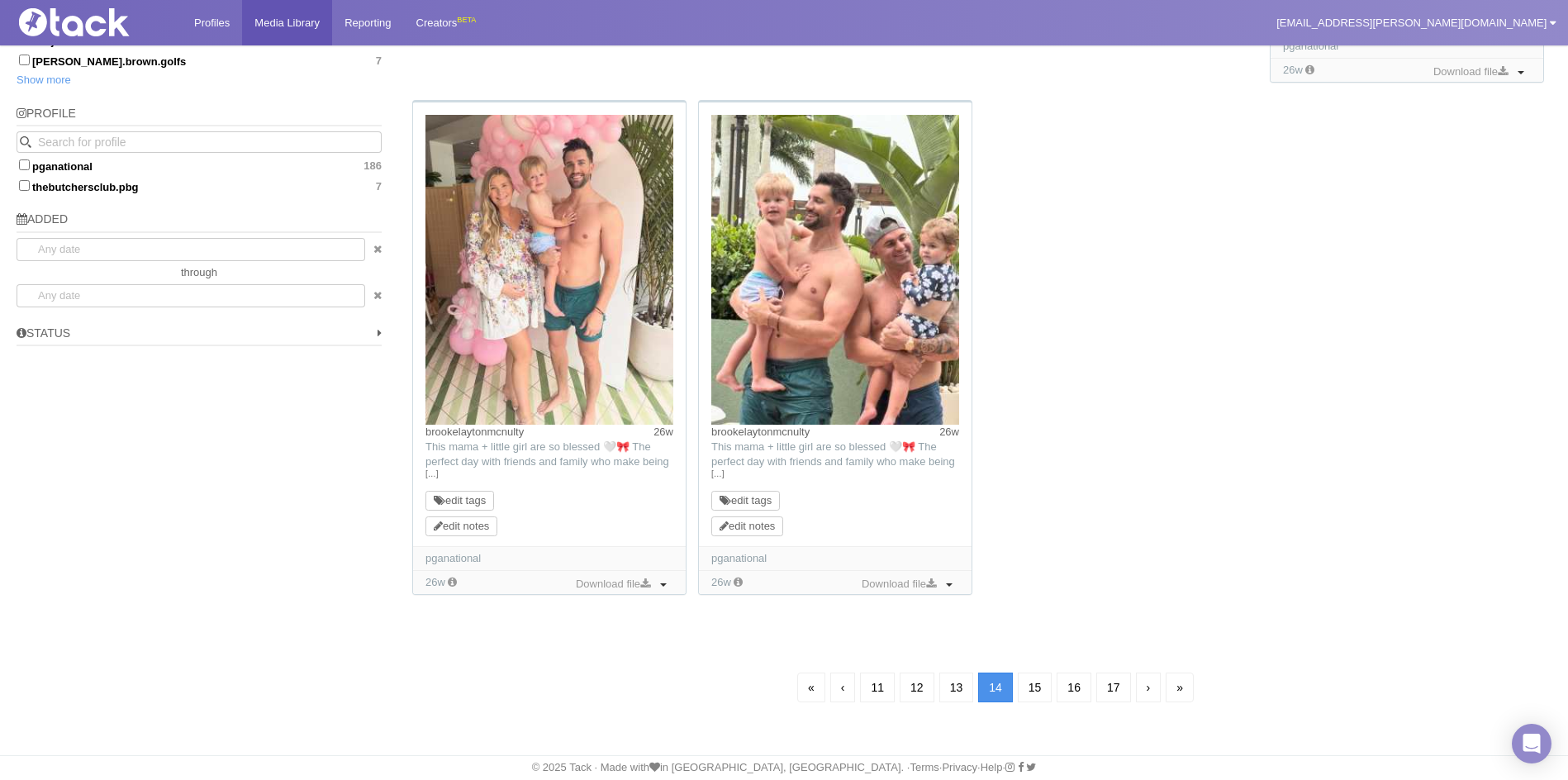
scroll to position [1110, 0]
click at [1037, 687] on link "15" at bounding box center [1035, 687] width 35 height 30
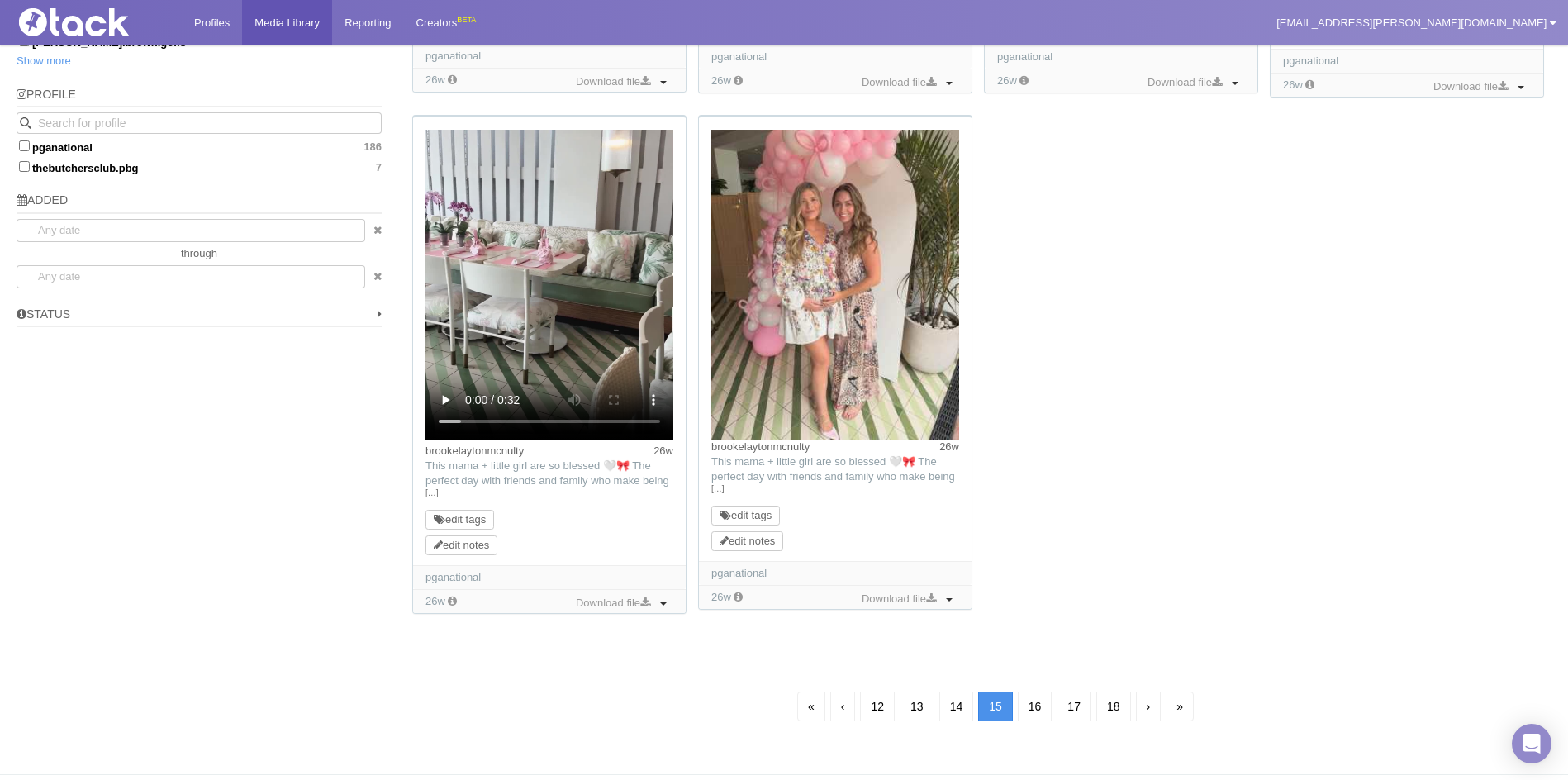
scroll to position [1146, 0]
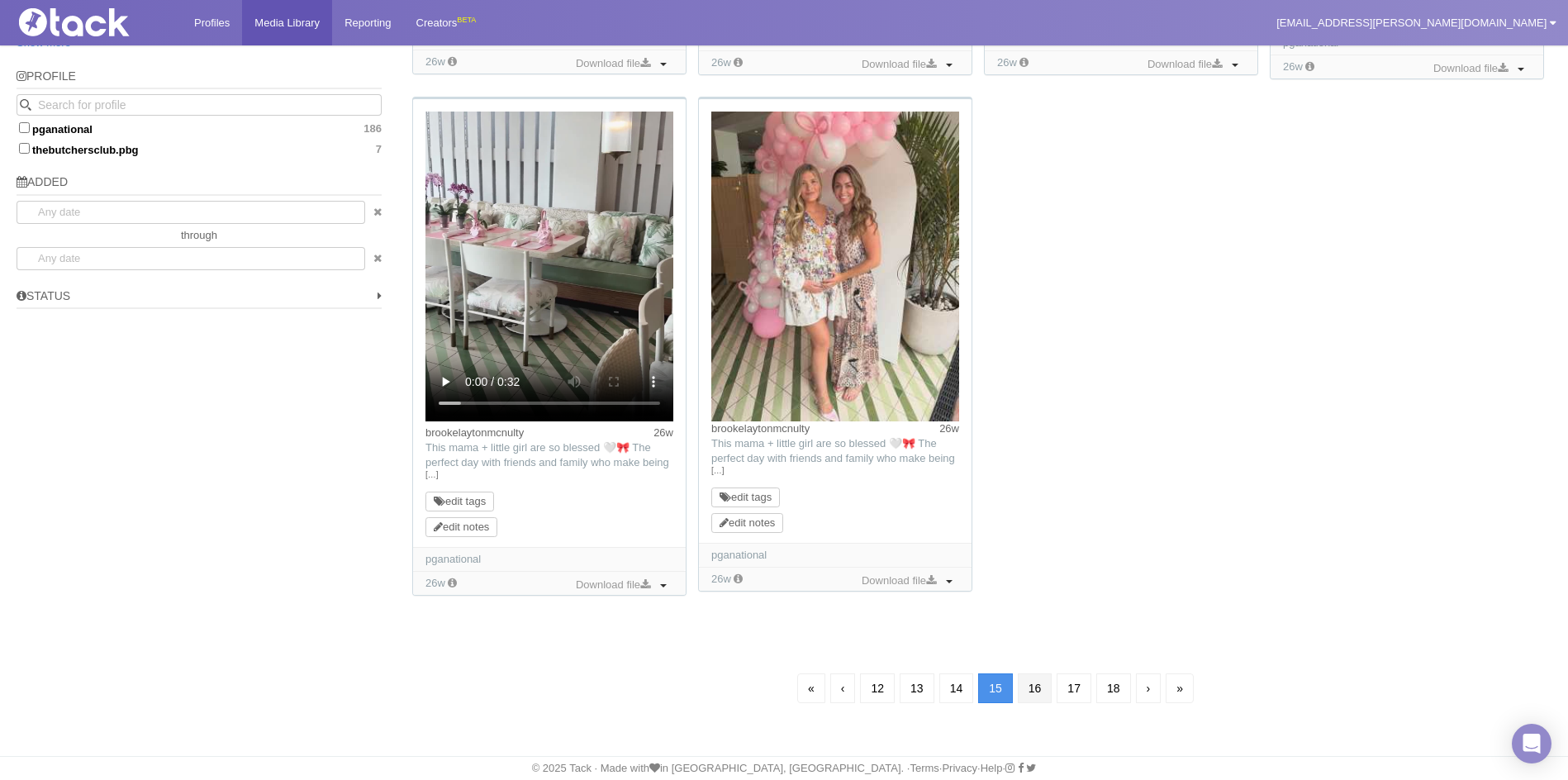
click at [1033, 686] on link "16" at bounding box center [1035, 688] width 35 height 30
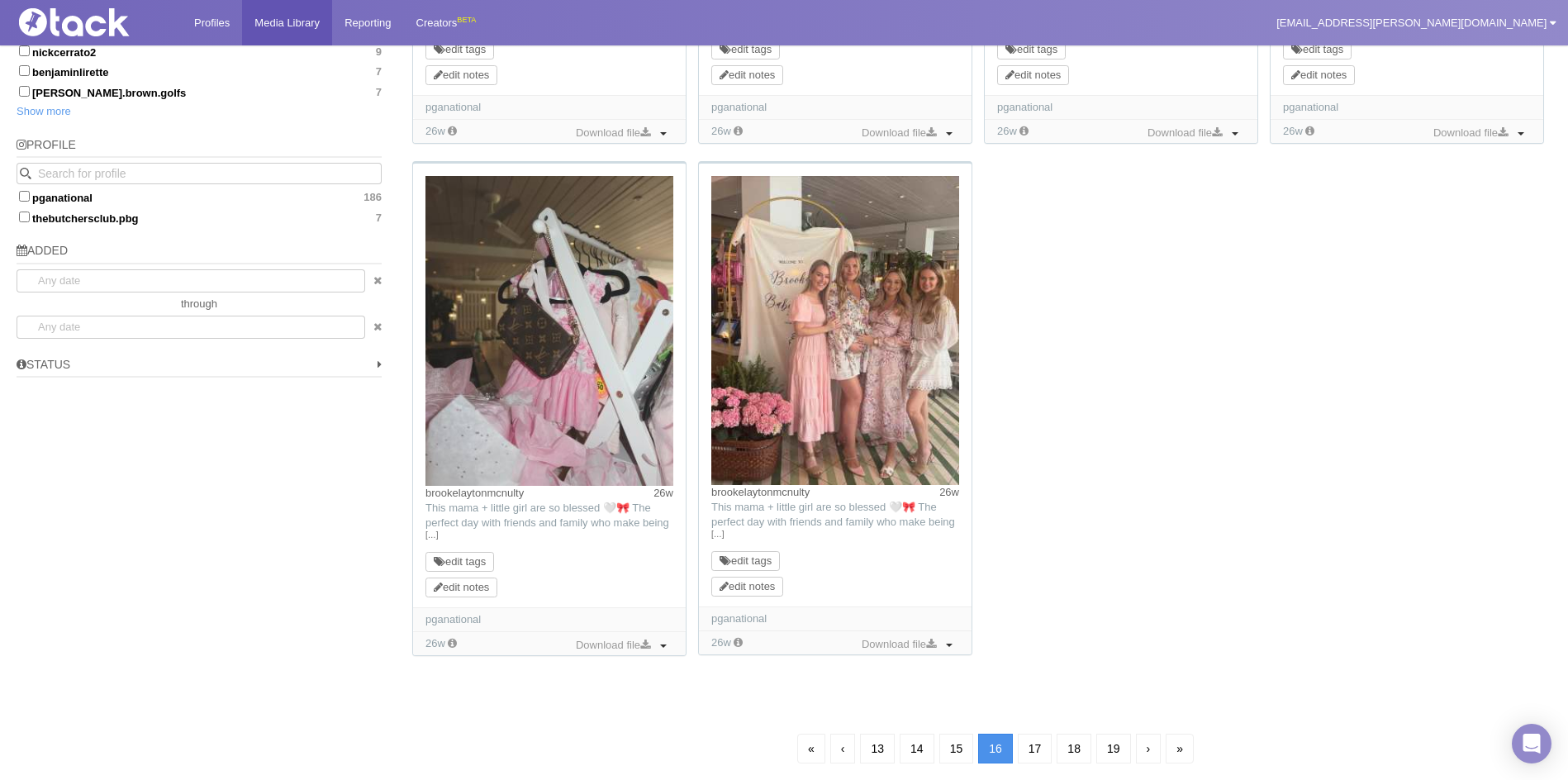
scroll to position [1140, 0]
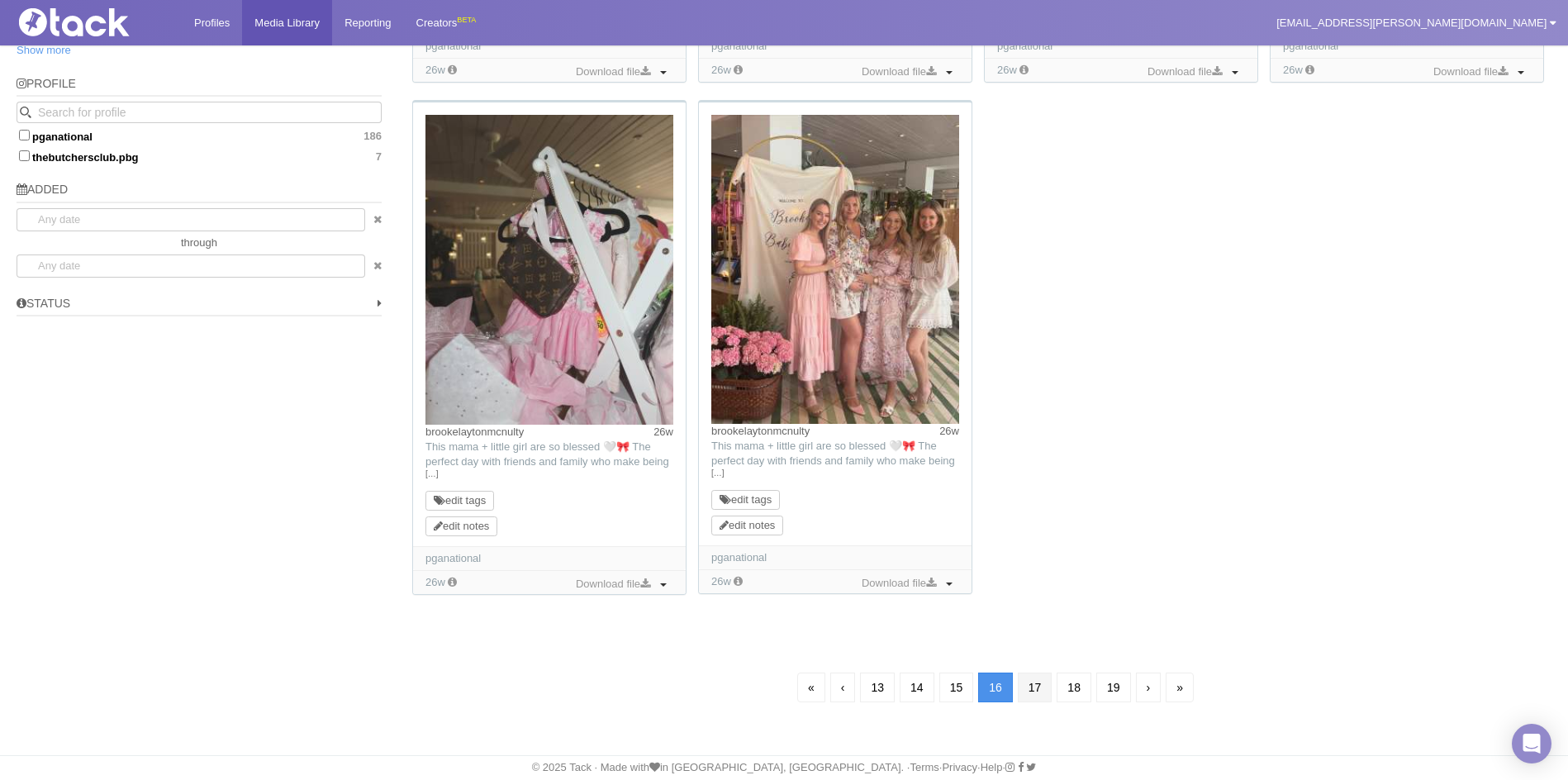
click at [1027, 685] on link "17" at bounding box center [1035, 687] width 35 height 30
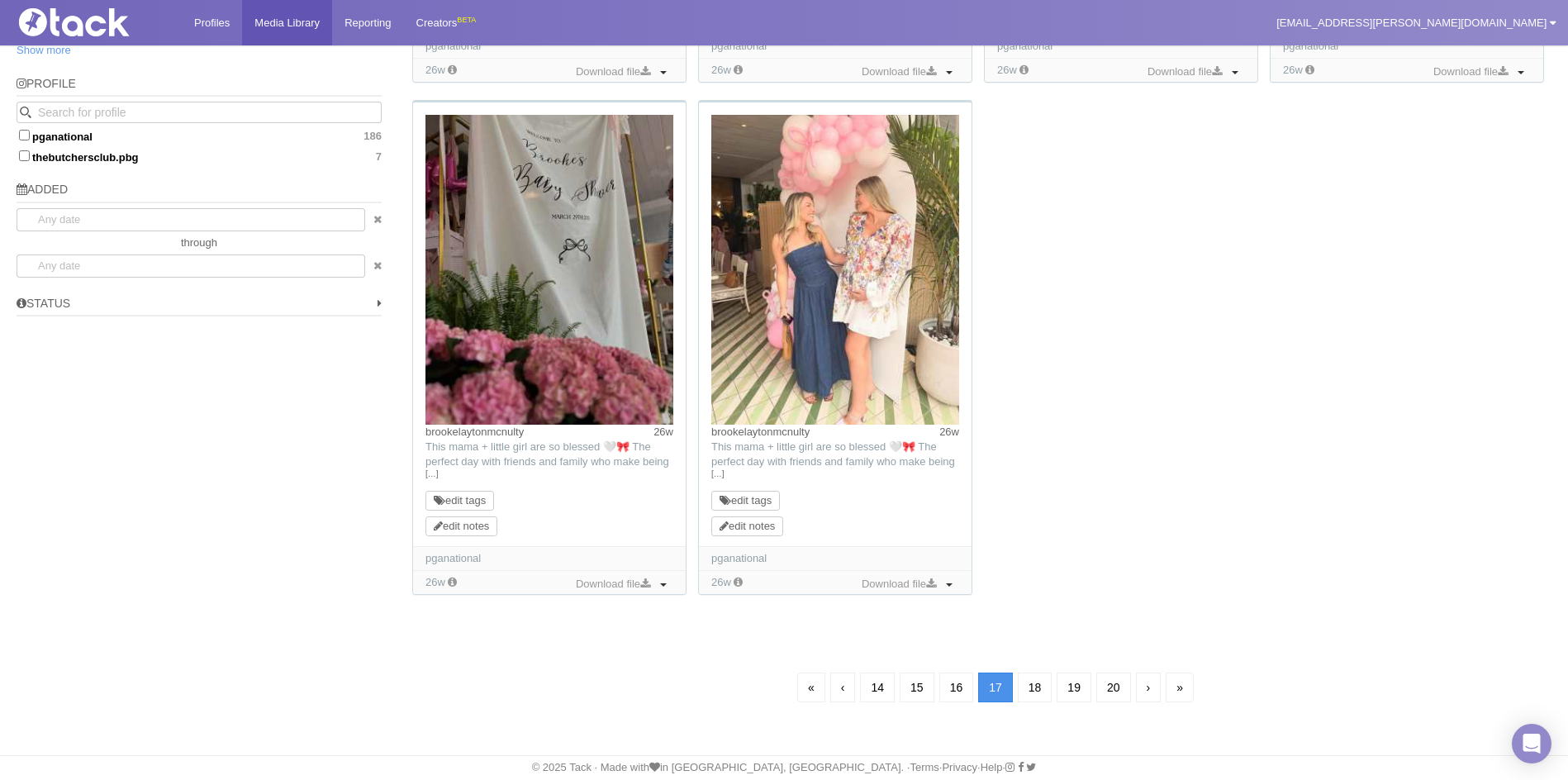
scroll to position [0, 0]
click at [1036, 688] on link "18" at bounding box center [1035, 687] width 35 height 30
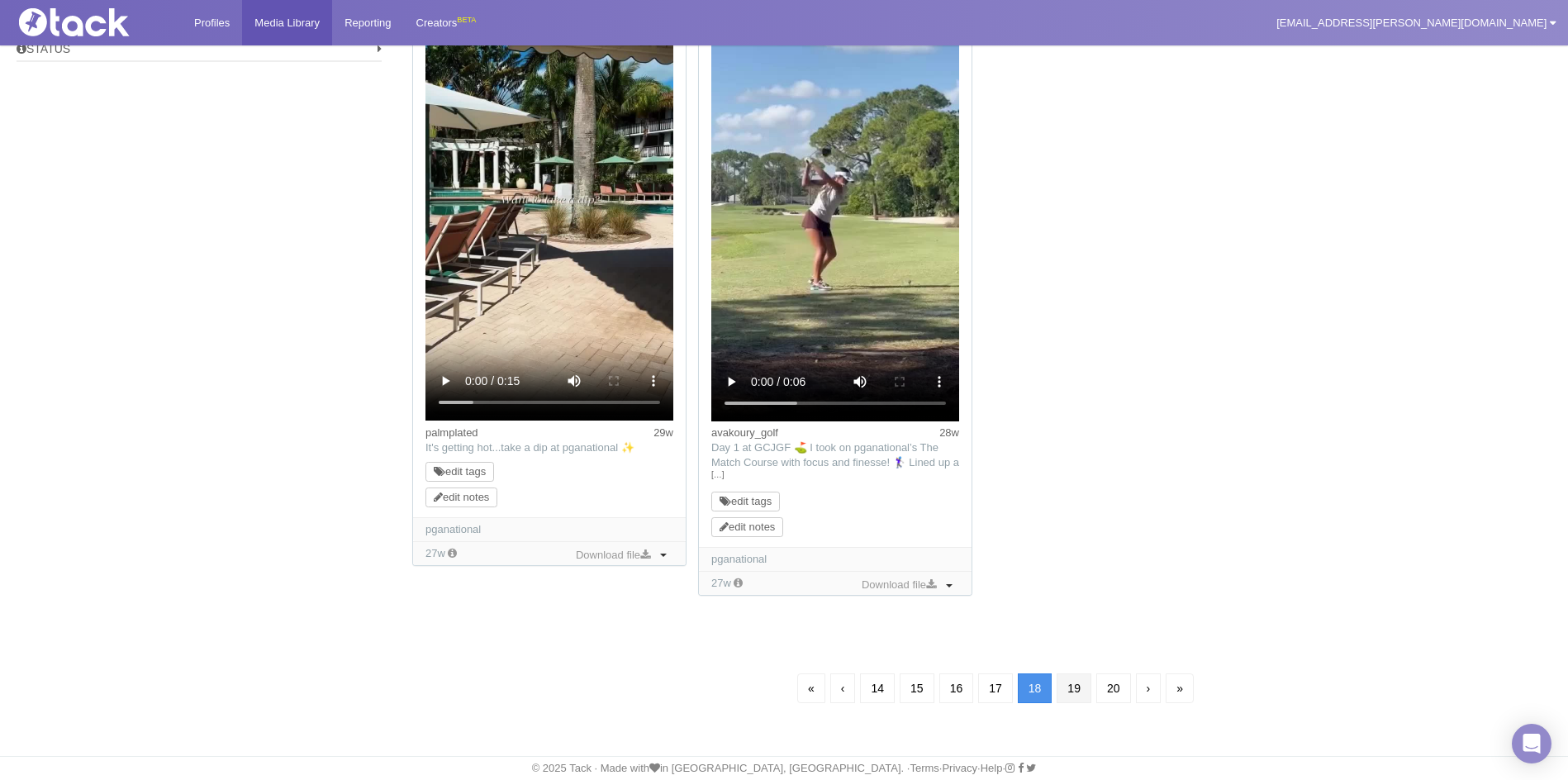
click at [1078, 685] on link "19" at bounding box center [1074, 688] width 35 height 30
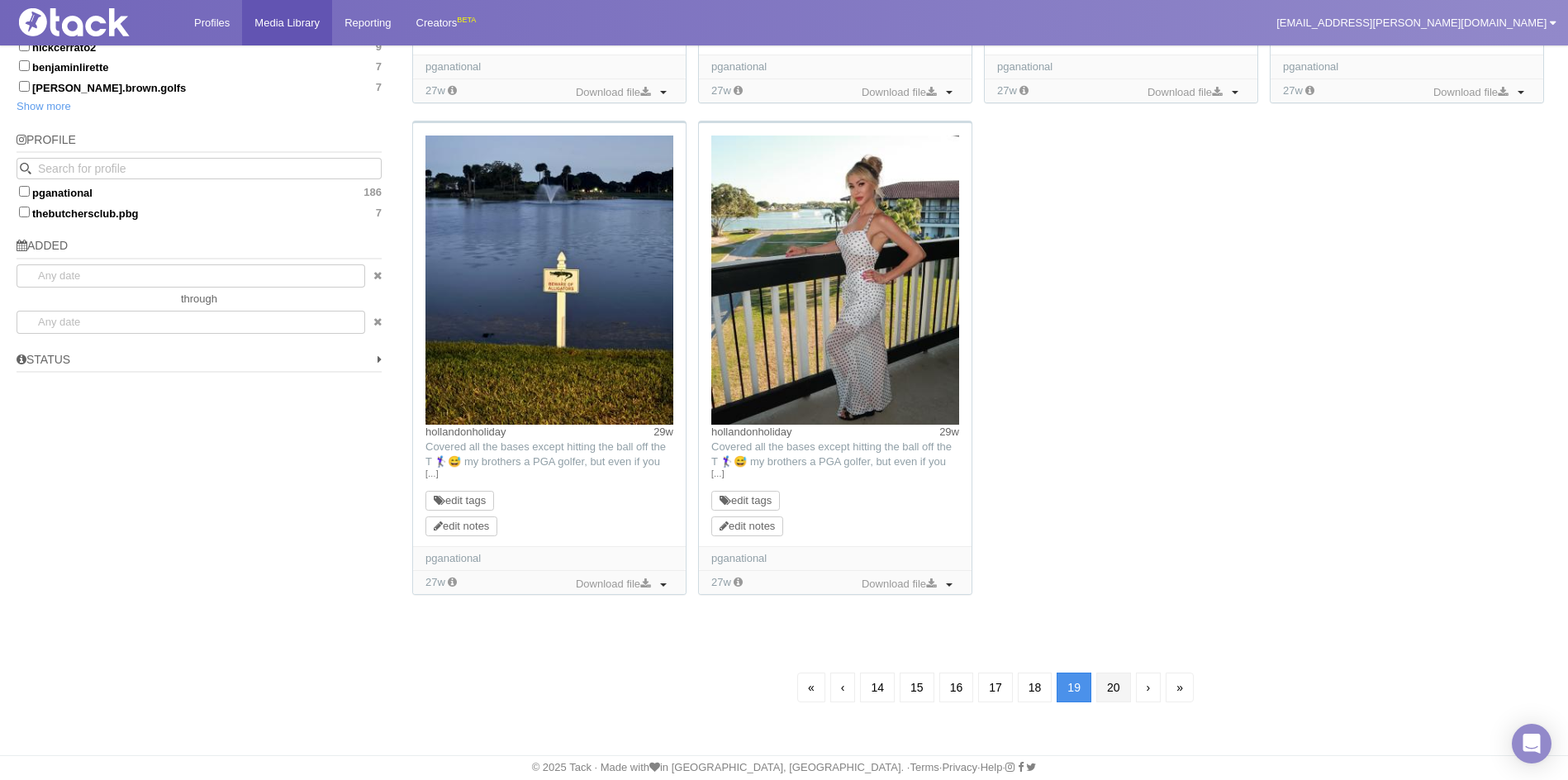
click at [1111, 685] on link "20" at bounding box center [1113, 687] width 35 height 30
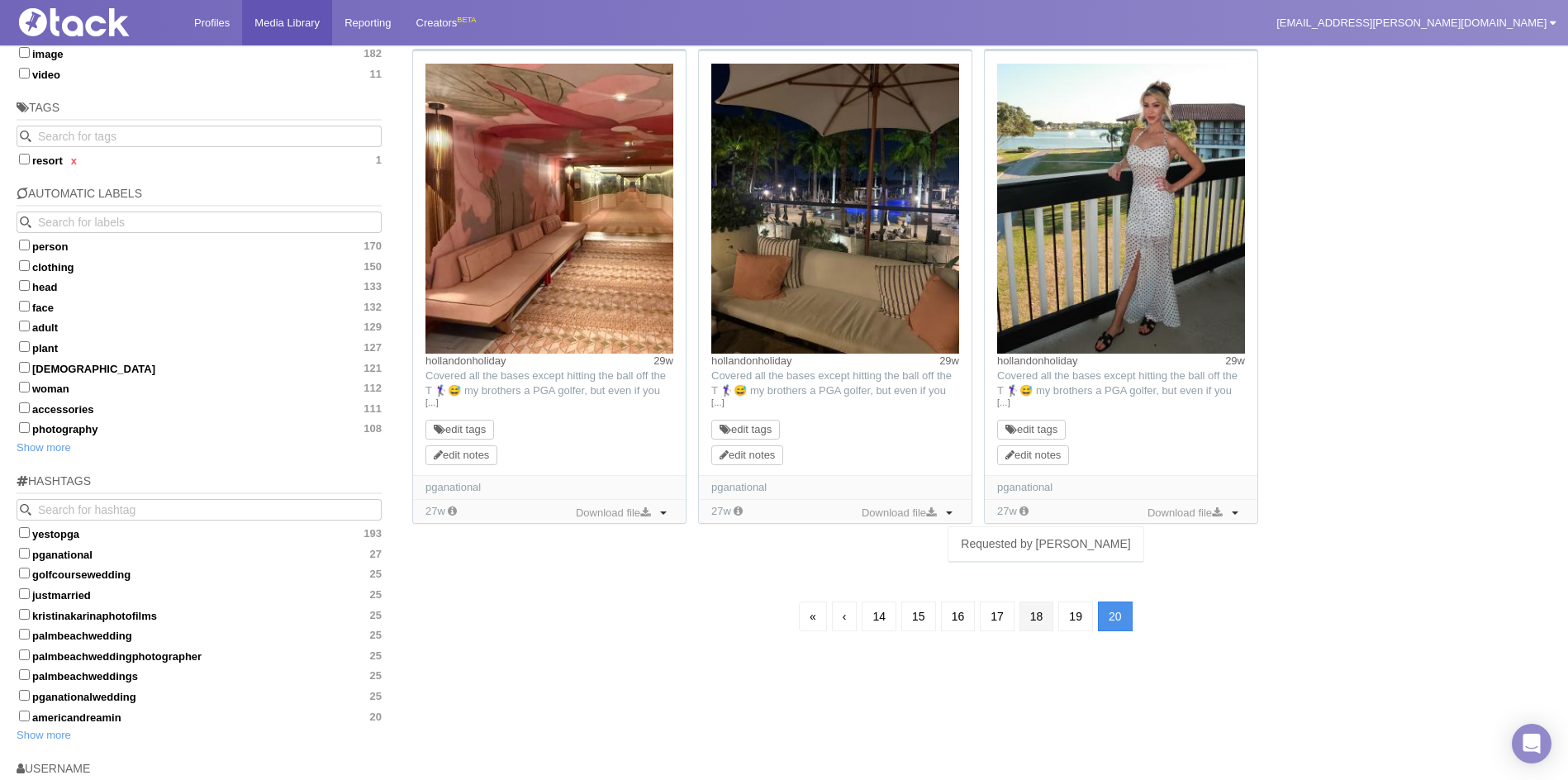
scroll to position [5, 0]
